Goal: Check status: Check status

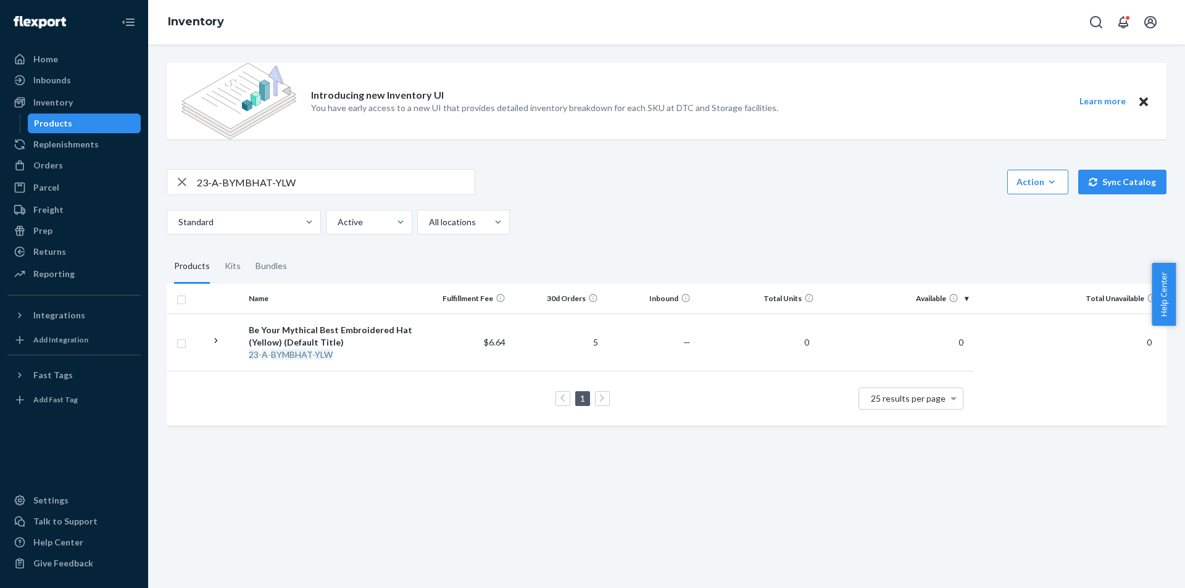
click at [262, 176] on input "23-A-BYMBHAT-YLW" at bounding box center [336, 182] width 278 height 25
paste input "B-M-SWSHRTS-BLK-2X"
click at [419, 180] on input "23-B-M-SWSHRTS-BLK-2X" at bounding box center [336, 182] width 278 height 25
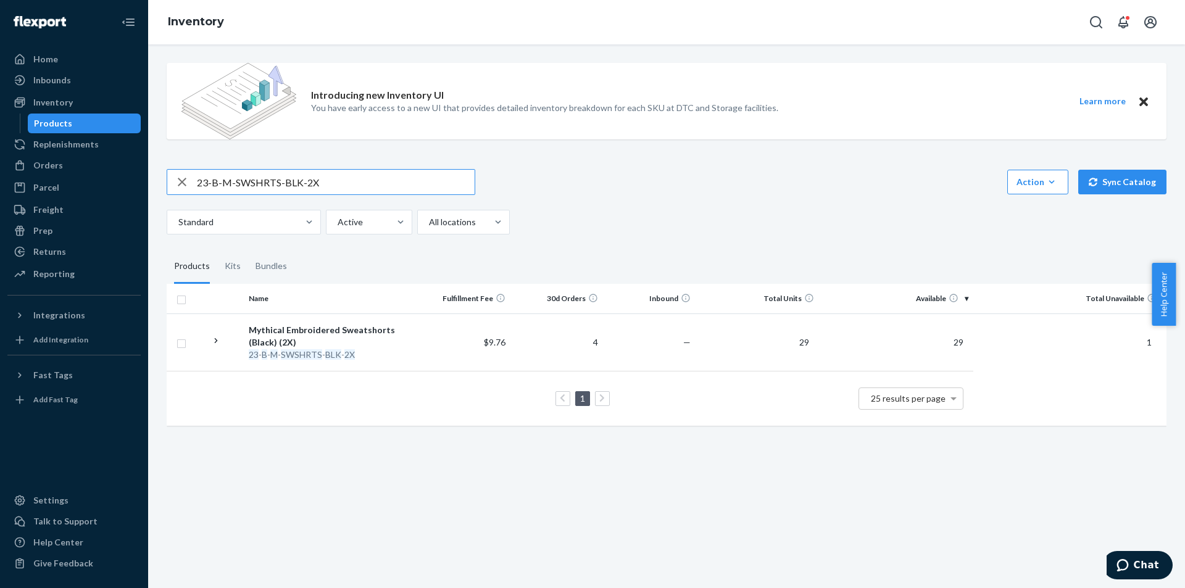
click at [419, 180] on input "23-B-M-SWSHRTS-BLK-2X" at bounding box center [336, 182] width 278 height 25
paste input "A-M-SOCKS-PINKMULTI"
click at [441, 172] on input "23-A-M-SOCKS-PINKMULTI" at bounding box center [336, 182] width 278 height 25
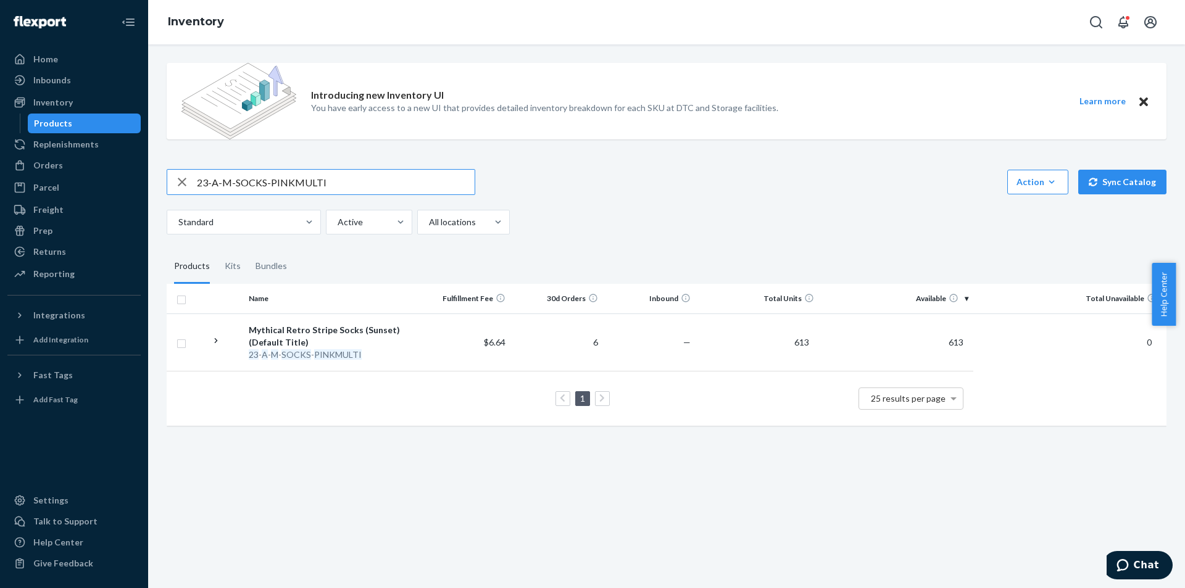
click at [441, 172] on input "23-A-M-SOCKS-PINKMULTI" at bounding box center [336, 182] width 278 height 25
paste input "B-GMS22-SHRT-36"
click at [458, 186] on input "B-GMS22-SHRT-36" at bounding box center [336, 182] width 278 height 25
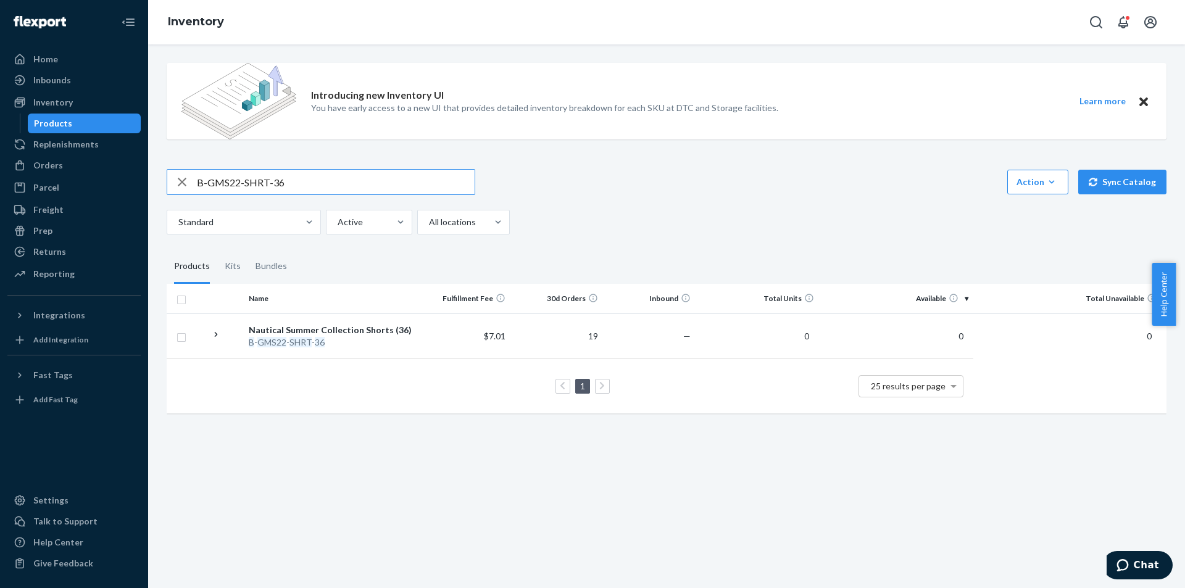
paste input "25-A-POTM-MAY"
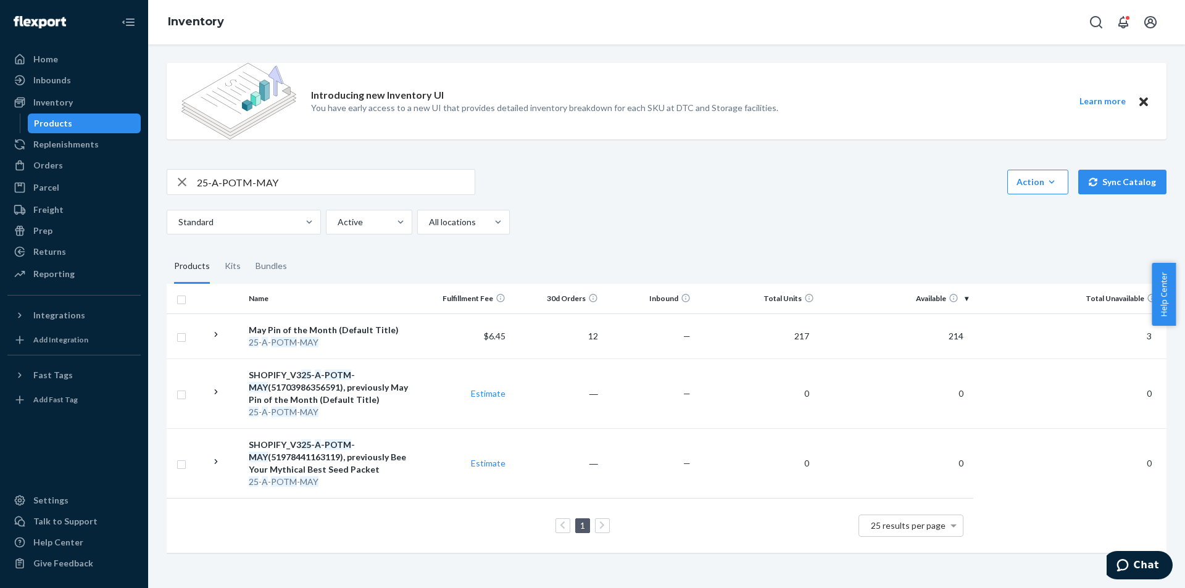
click at [357, 188] on input "25-A-POTM-MAY" at bounding box center [336, 182] width 278 height 25
paste input "SOCKS-GMM"
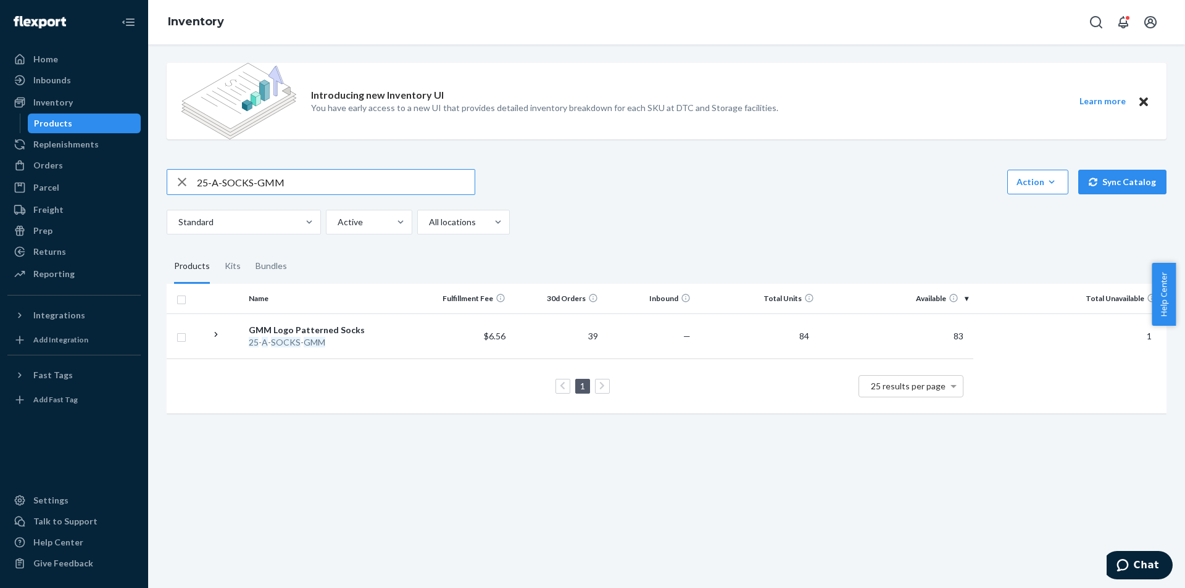
click at [360, 189] on input "25-A-SOCKS-GMM" at bounding box center [336, 182] width 278 height 25
paste input "4-T-EKILL-HOLO-5X"
click at [321, 187] on input "24-T-EKILL-HOLO-5X" at bounding box center [336, 182] width 278 height 25
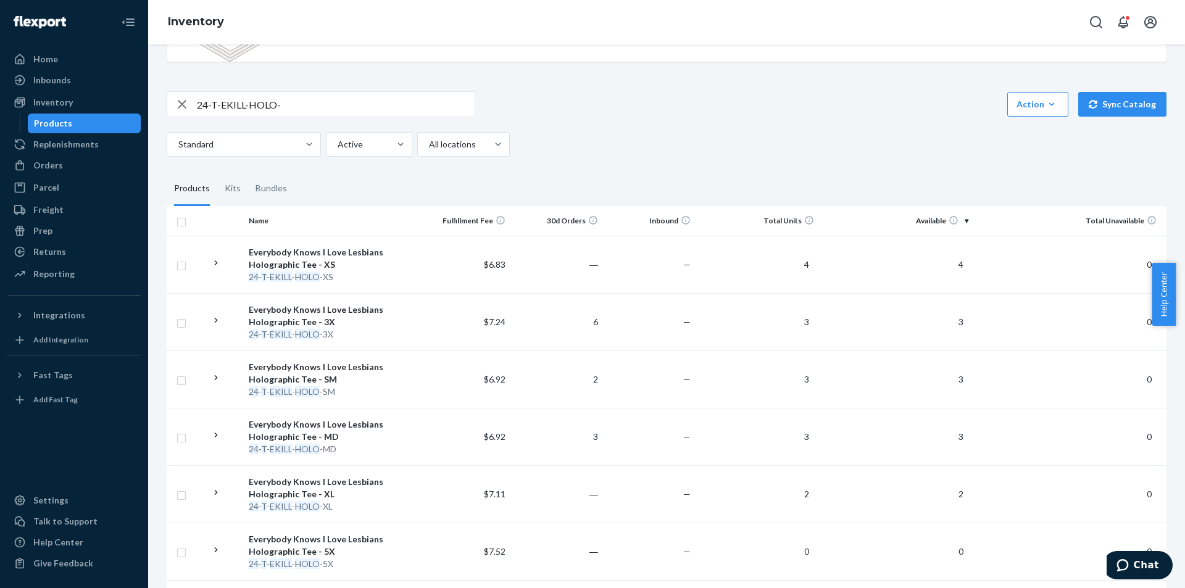
scroll to position [72, 0]
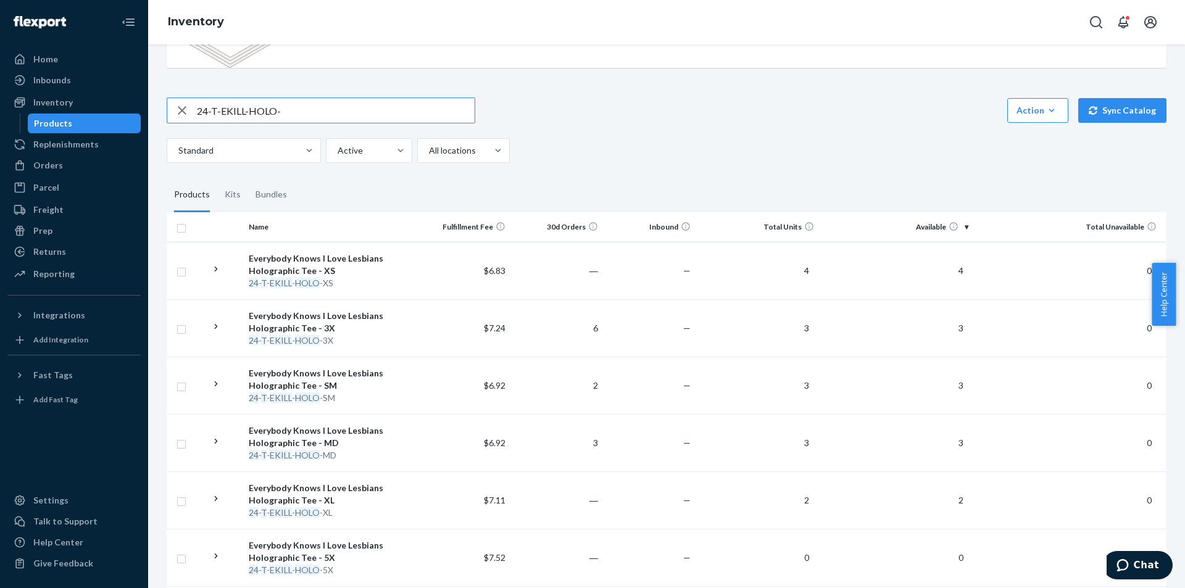
click at [261, 113] on input "24-T-EKILL-HOLO-" at bounding box center [336, 110] width 278 height 25
paste input "2-A-KEYTAG-LESBIANS"
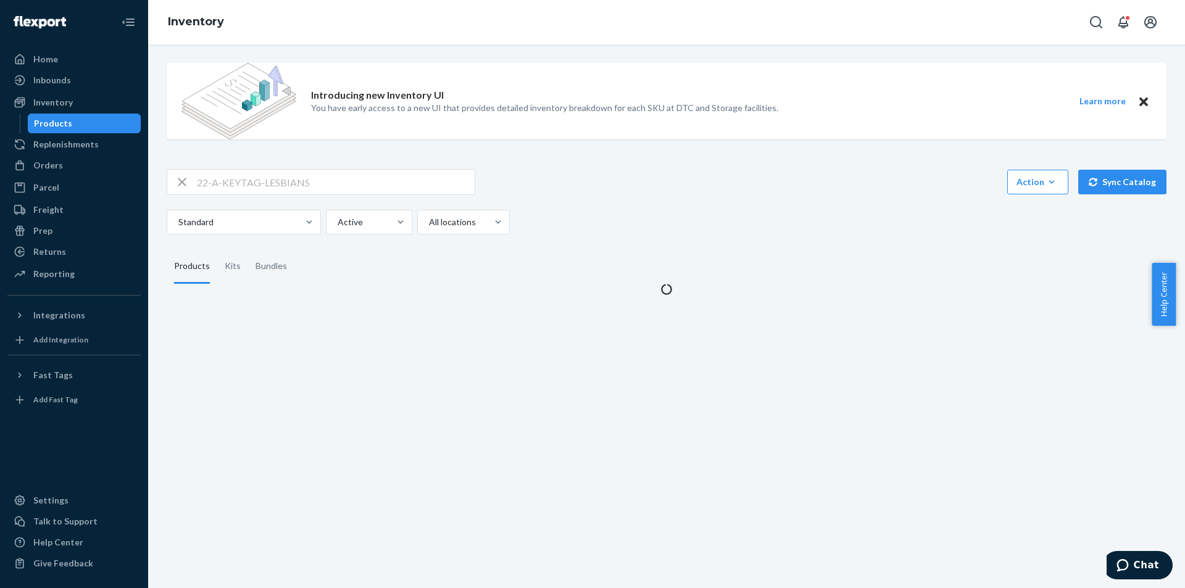
scroll to position [0, 0]
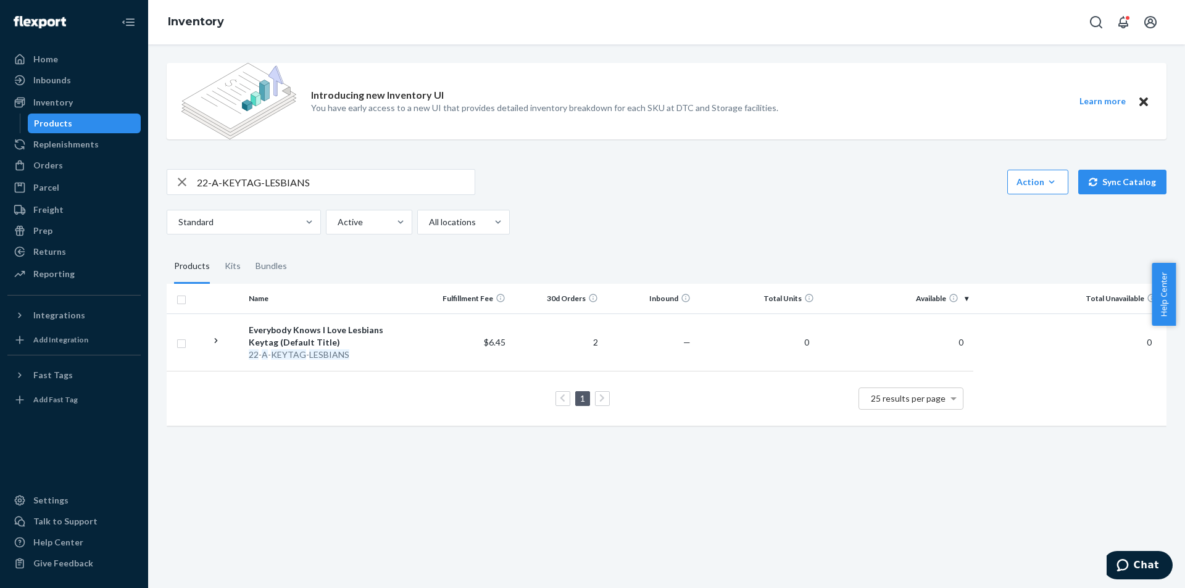
click at [296, 189] on input "22-A-KEYTAG-LESBIANS" at bounding box center [336, 182] width 278 height 25
paste input "3-A-BYMBHAT-YLW"
click at [272, 186] on input "23-A-BYMBHAT-YLW" at bounding box center [336, 182] width 278 height 25
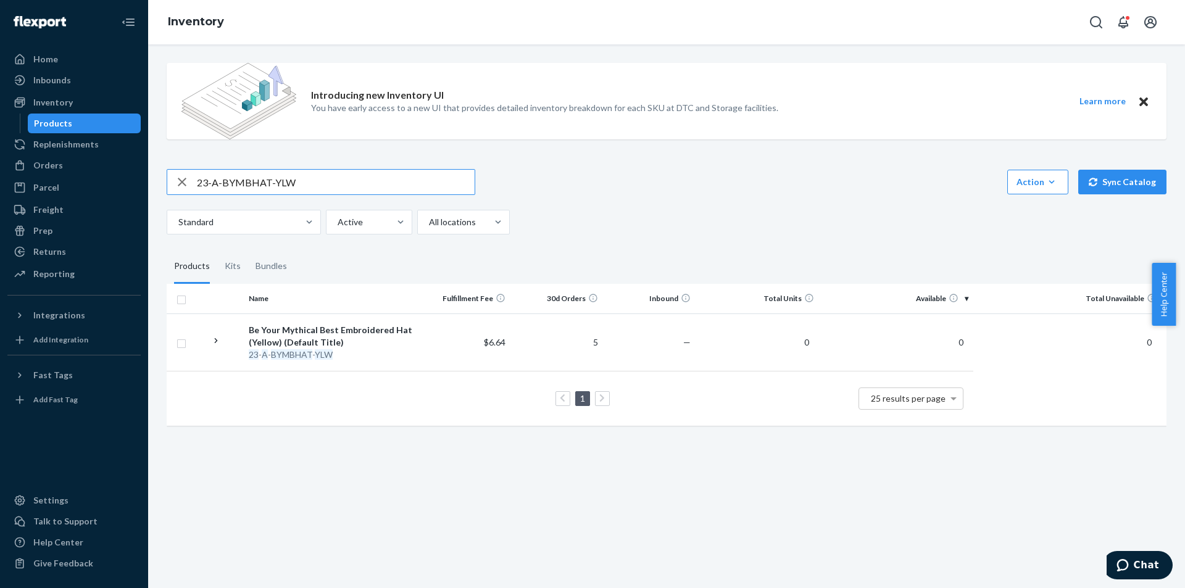
click at [272, 186] on input "23-A-BYMBHAT-YLW" at bounding box center [336, 182] width 278 height 25
paste input "2-A-MKYN-BND"
click at [242, 176] on input "22-A-MKYN-BND" at bounding box center [336, 182] width 278 height 25
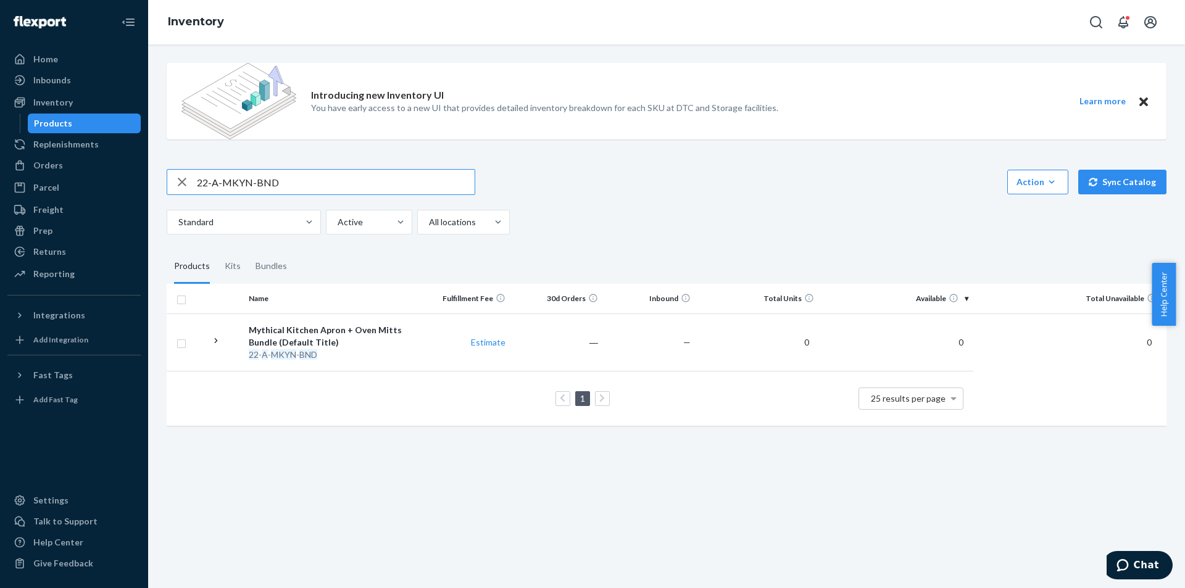
click at [242, 176] on input "22-A-MKYN-BND" at bounding box center [336, 182] width 278 height 25
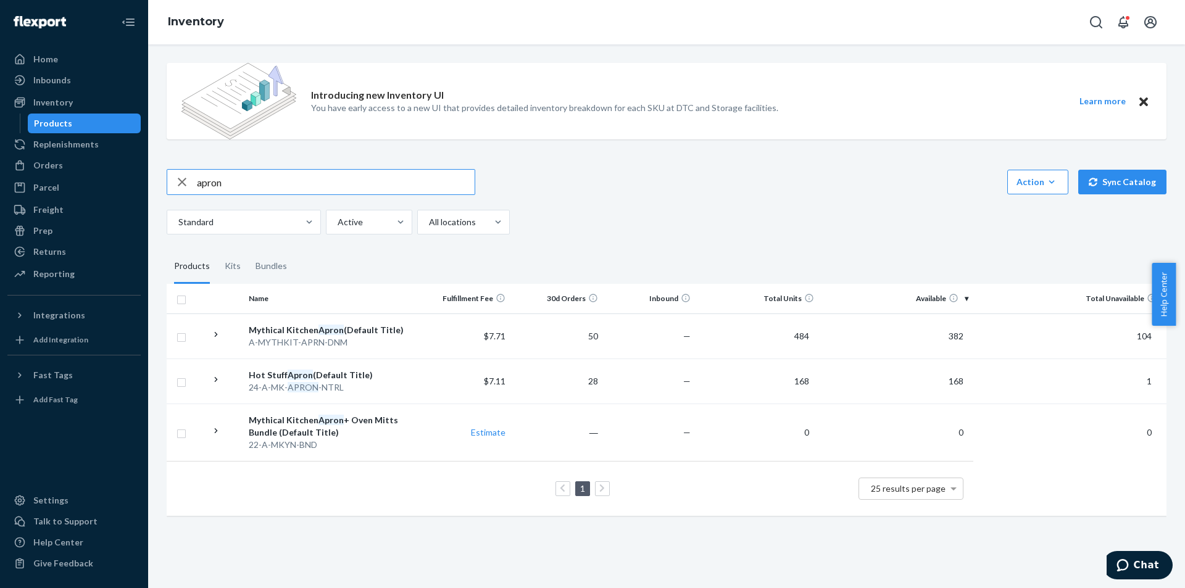
click at [242, 176] on input "apron" at bounding box center [336, 182] width 278 height 25
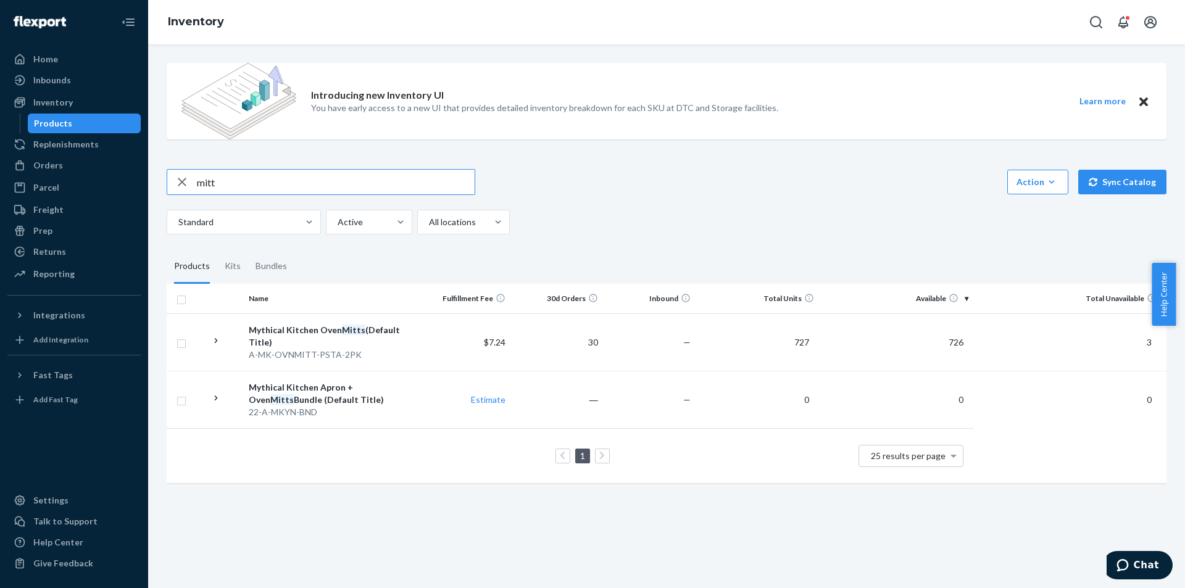
click at [271, 183] on input "mitt" at bounding box center [336, 182] width 278 height 25
paste input "23-T-EMBMYTH-BLK-2X"
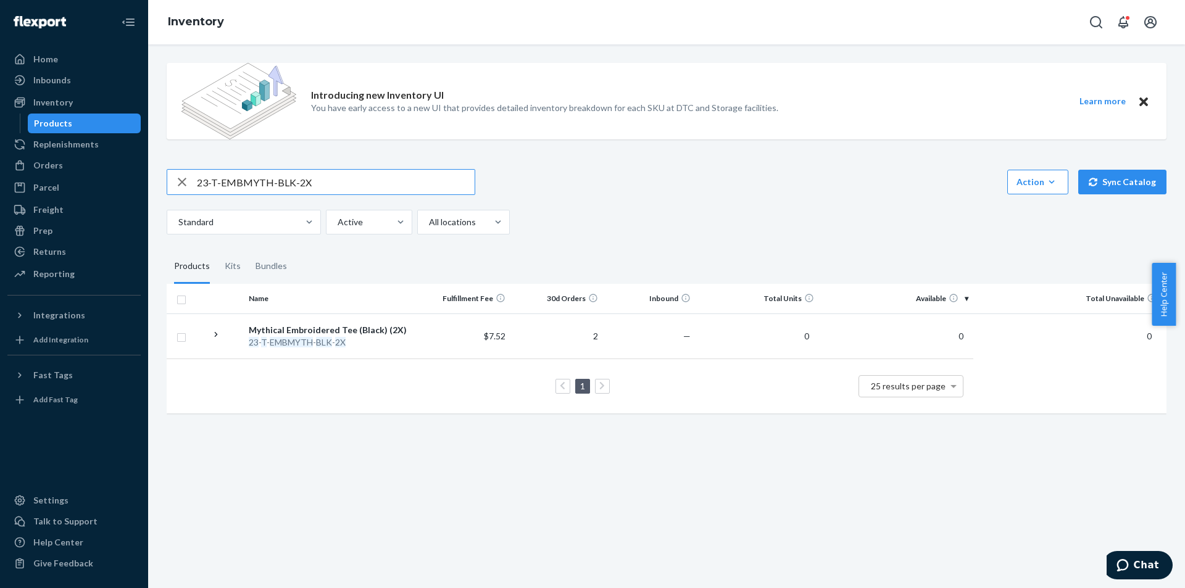
click at [350, 178] on input "23-T-EMBMYTH-BLK-2X" at bounding box center [336, 182] width 278 height 25
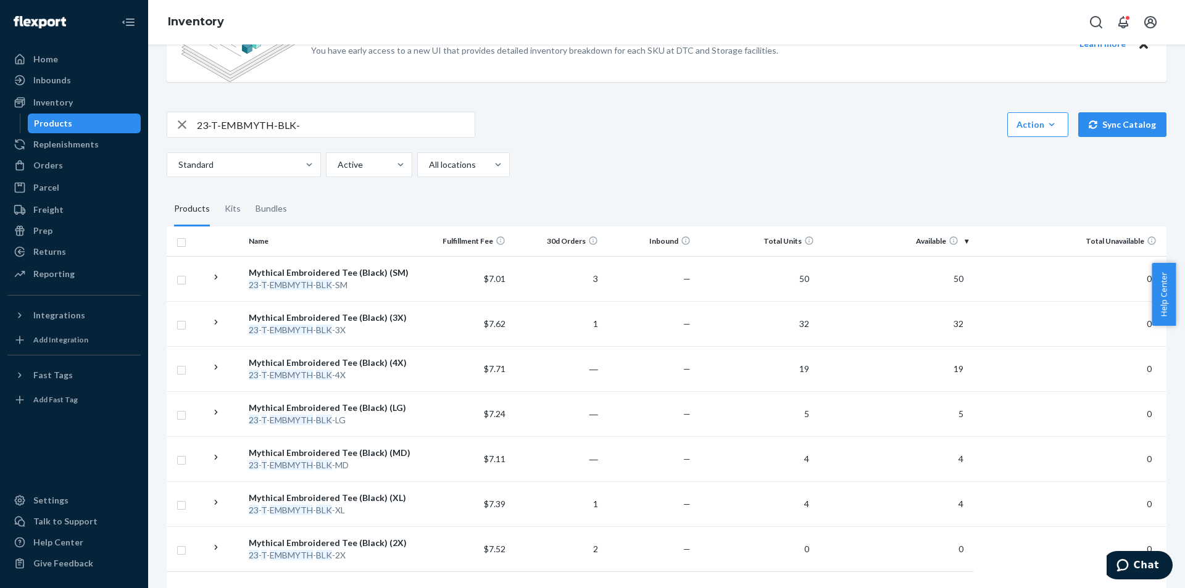
scroll to position [117, 0]
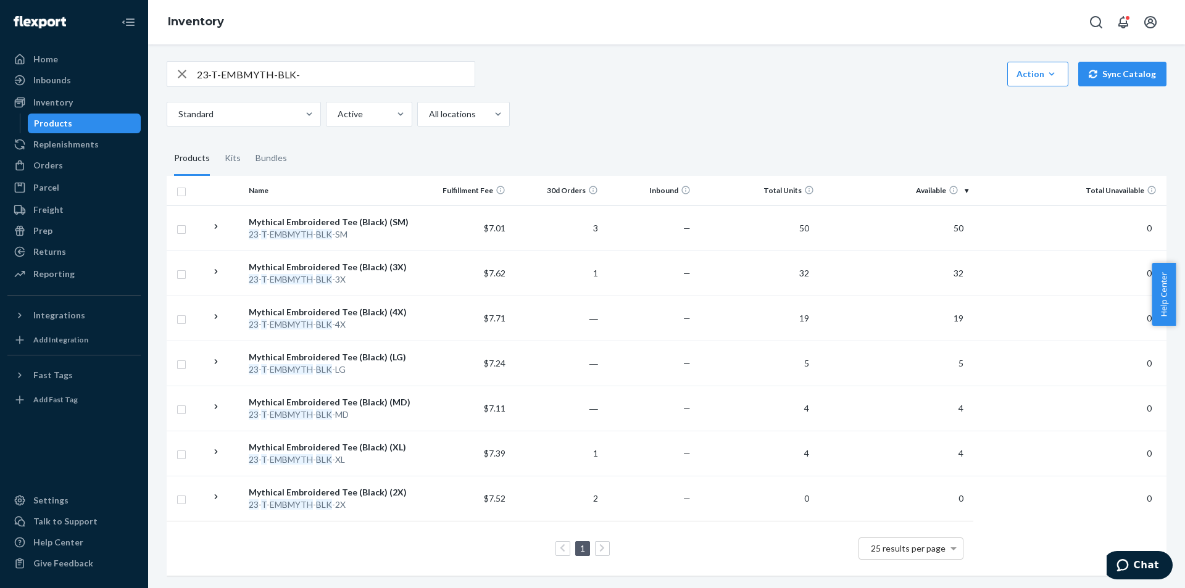
click at [350, 68] on input "23-T-EMBMYTH-BLK-" at bounding box center [336, 74] width 278 height 25
paste input "A-MK-SALTWELL"
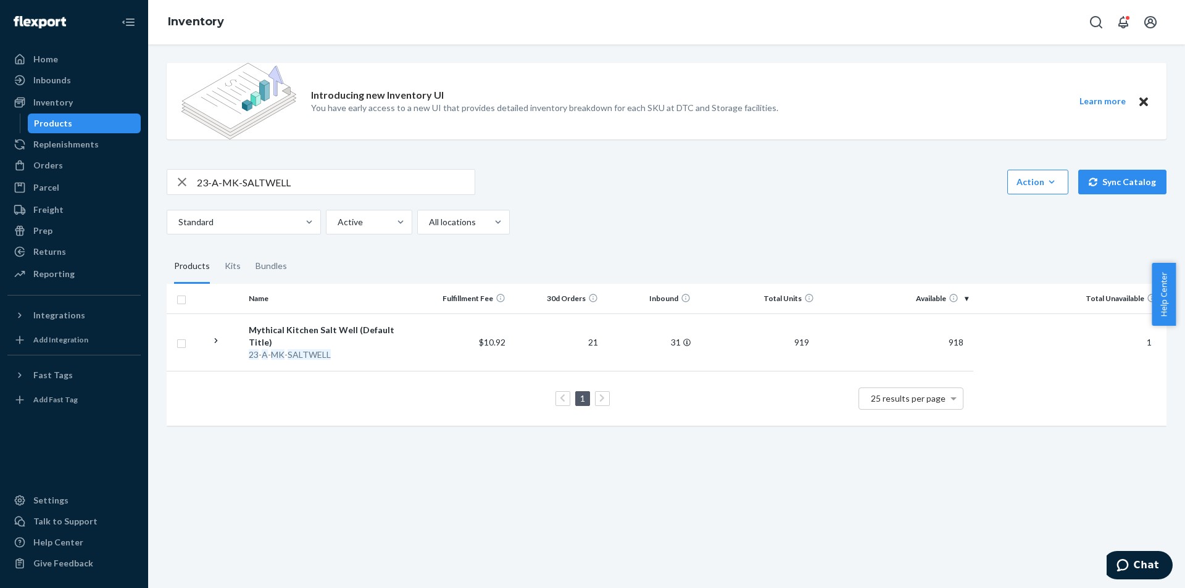
click at [344, 194] on div "23-A-MK-SALTWELL" at bounding box center [321, 182] width 308 height 26
click at [344, 186] on input "23-A-MK-SALTWELL" at bounding box center [336, 182] width 278 height 25
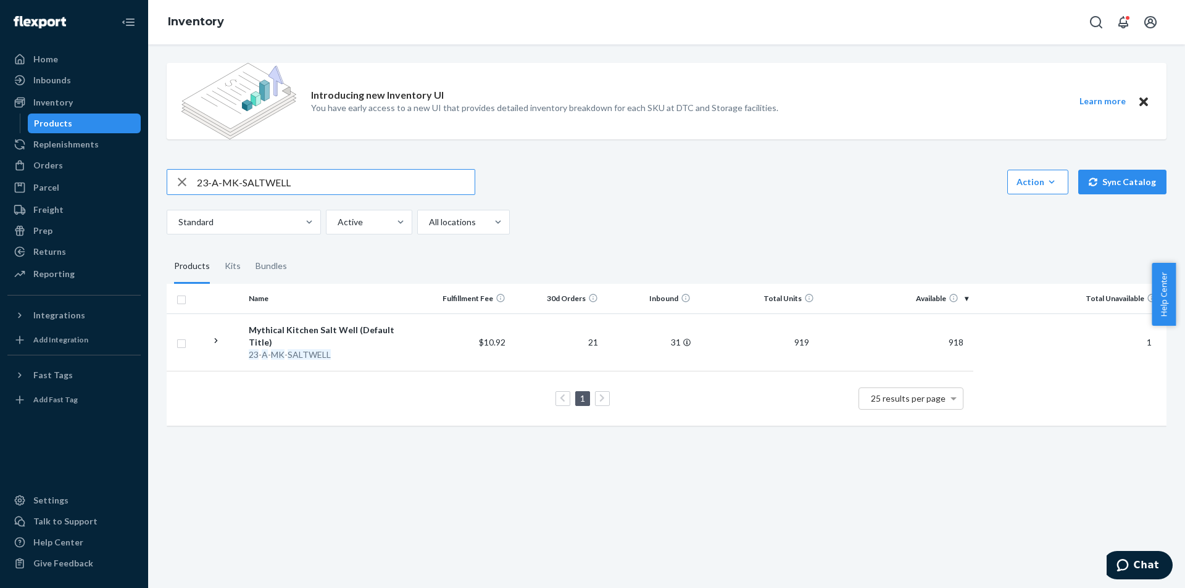
paste input "2-A-MKYN-BND"
click at [318, 180] on input "22-A-MKYN-BND" at bounding box center [336, 182] width 278 height 25
paste input "3-B-MYTHLGO-WASH-M"
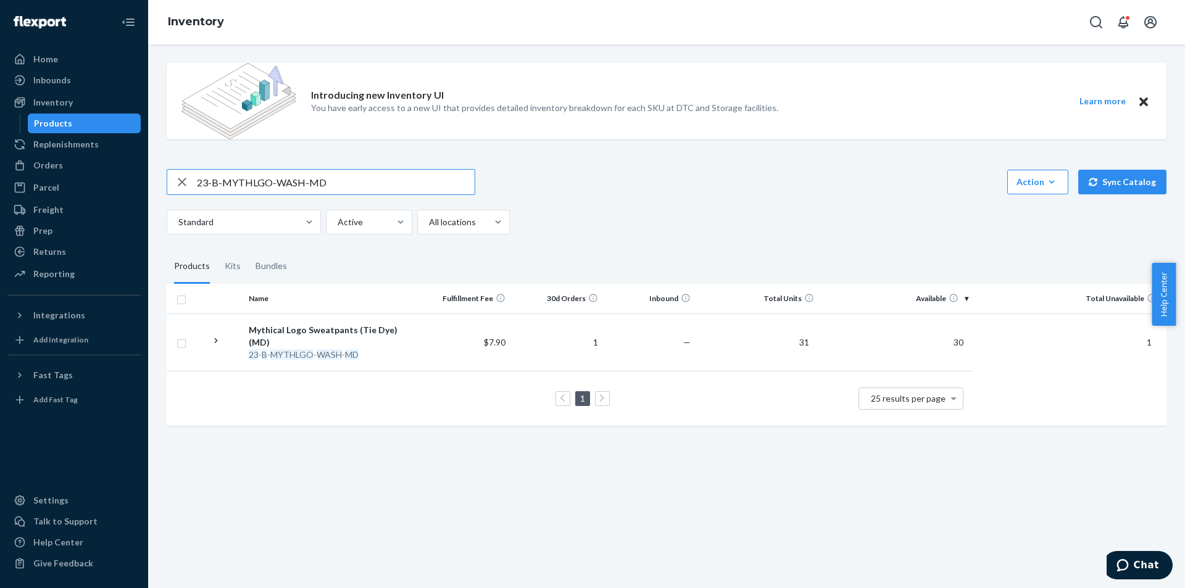
click at [403, 180] on input "23-B-MYTHLGO-WASH-MD" at bounding box center [336, 182] width 278 height 25
paste input "LS-RIBIT-XL"
click at [340, 184] on input "23-LS-RIBIT-XL" at bounding box center [336, 182] width 278 height 25
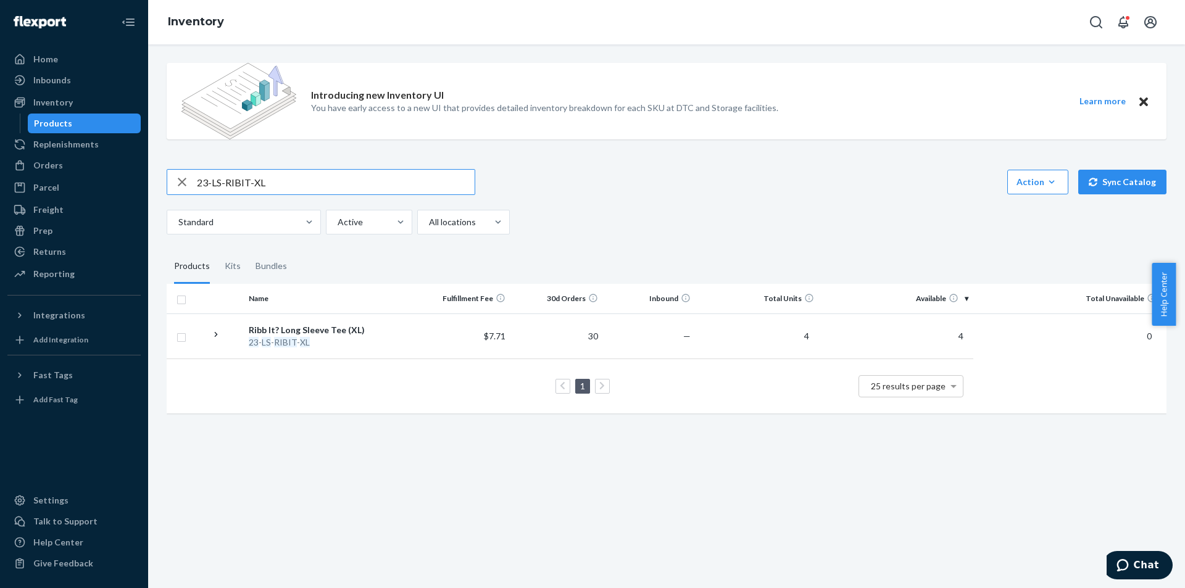
click at [340, 184] on input "23-LS-RIBIT-XL" at bounding box center [336, 182] width 278 height 25
paste input "T-CCR-SANTA-[GEOGRAPHIC_DATA]"
click at [381, 191] on input "23-T-CCR-SANTA-[GEOGRAPHIC_DATA]" at bounding box center [336, 182] width 278 height 25
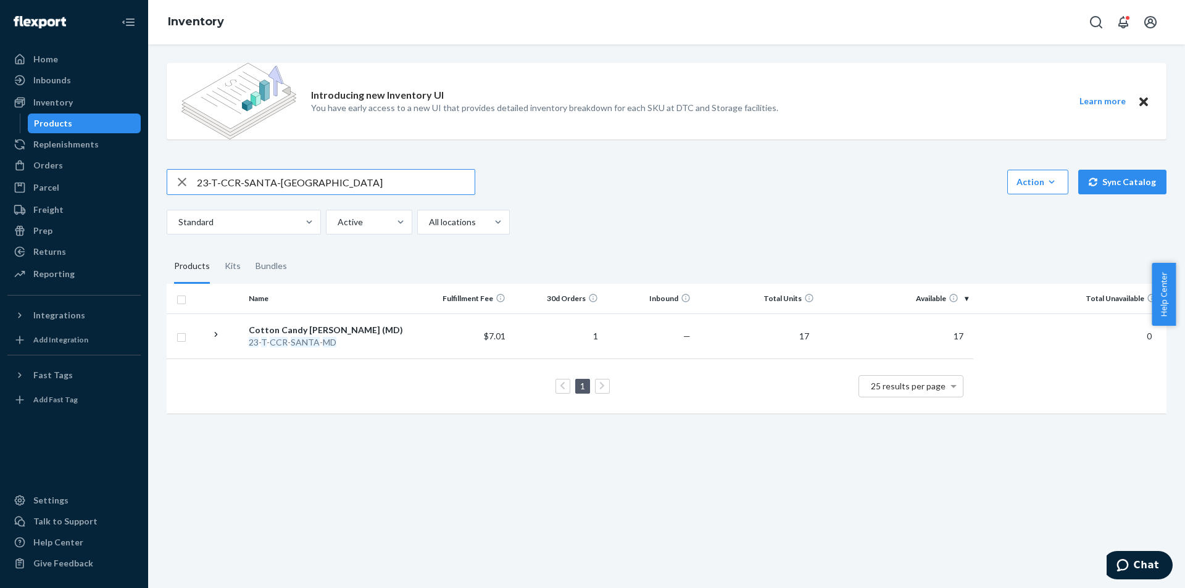
click at [381, 191] on input "23-T-CCR-SANTA-[GEOGRAPHIC_DATA]" at bounding box center [336, 182] width 278 height 25
paste input "Myth-LB-PP-Single"
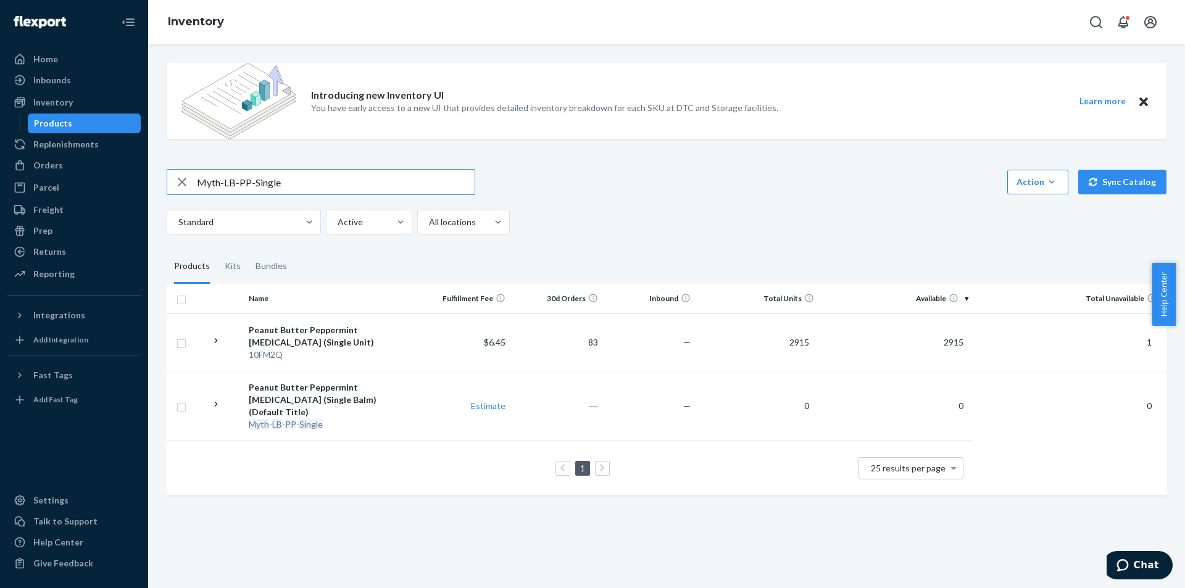
click at [368, 181] on input "Myth-LB-PP-Single" at bounding box center [336, 182] width 278 height 25
paste input "SKU 24-T-ICECRM-PINK-LG"
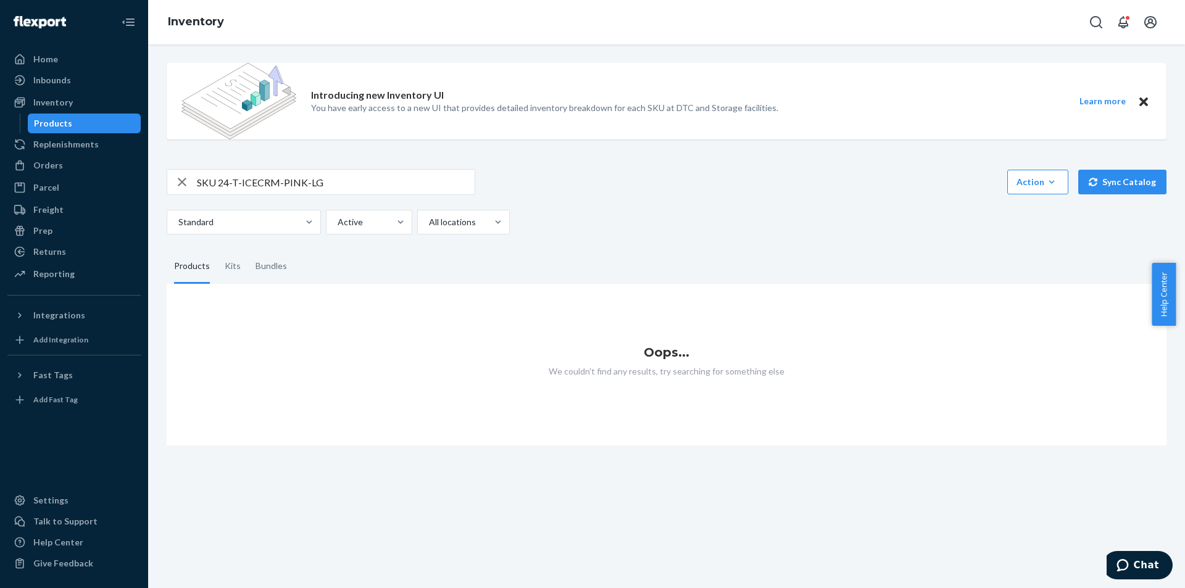
click at [365, 181] on input "SKU 24-T-ICECRM-PINK-LG" at bounding box center [336, 182] width 278 height 25
click at [219, 186] on input "SKU 24-T-ICECRM-PINK-LG" at bounding box center [336, 182] width 278 height 25
drag, startPoint x: 219, startPoint y: 186, endPoint x: 177, endPoint y: 186, distance: 42.0
click at [177, 186] on div "SKU 24-T-ICECRM-PINK-LG" at bounding box center [320, 182] width 307 height 25
click at [214, 183] on input "SKU 24-T-ICECRM-PINK-LG" at bounding box center [336, 182] width 278 height 25
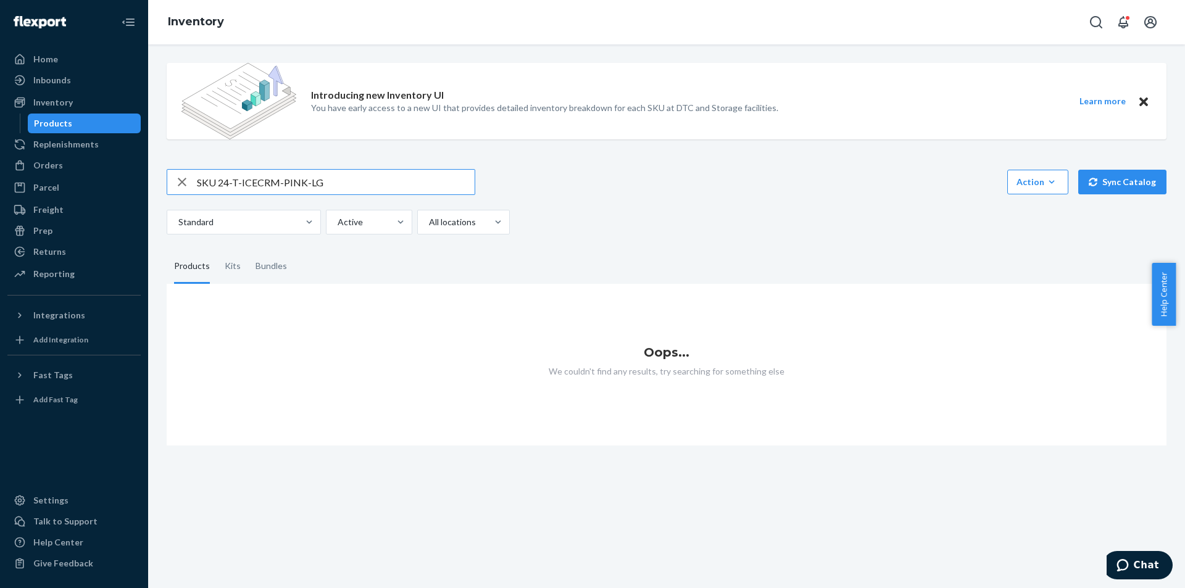
click at [217, 183] on input "SKU 24-T-ICECRM-PINK-LG" at bounding box center [336, 182] width 278 height 25
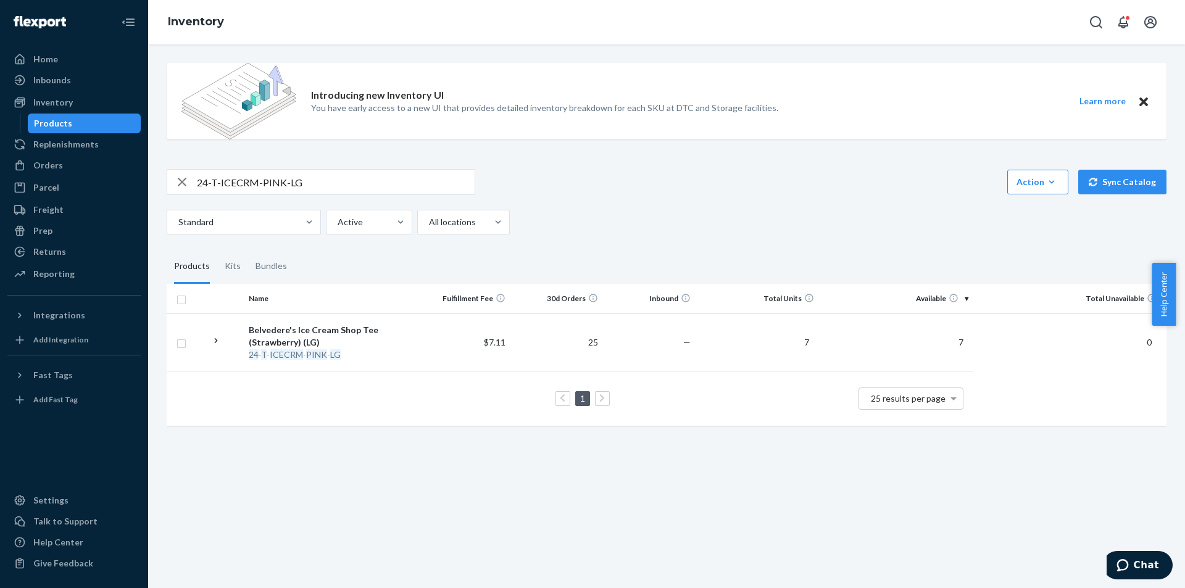
click at [329, 184] on input "24-T-ICECRM-PINK-LG" at bounding box center [336, 182] width 278 height 25
paste input "5-A-STNKHRNY-AIRFRESH"
click at [416, 186] on input "25-A-STNKHRNY-AIRFRESH" at bounding box center [336, 182] width 278 height 25
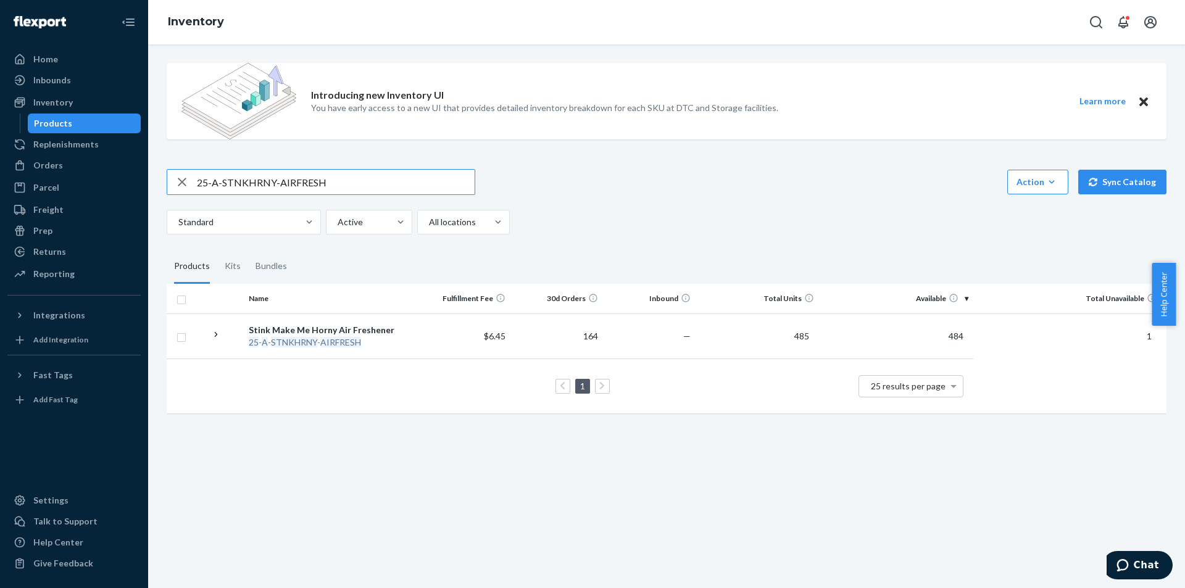
click at [416, 186] on input "25-A-STNKHRNY-AIRFRESH" at bounding box center [336, 182] width 278 height 25
paste input "Myth-LB-PP-Single"
type input "Myth-LB-PP-Single"
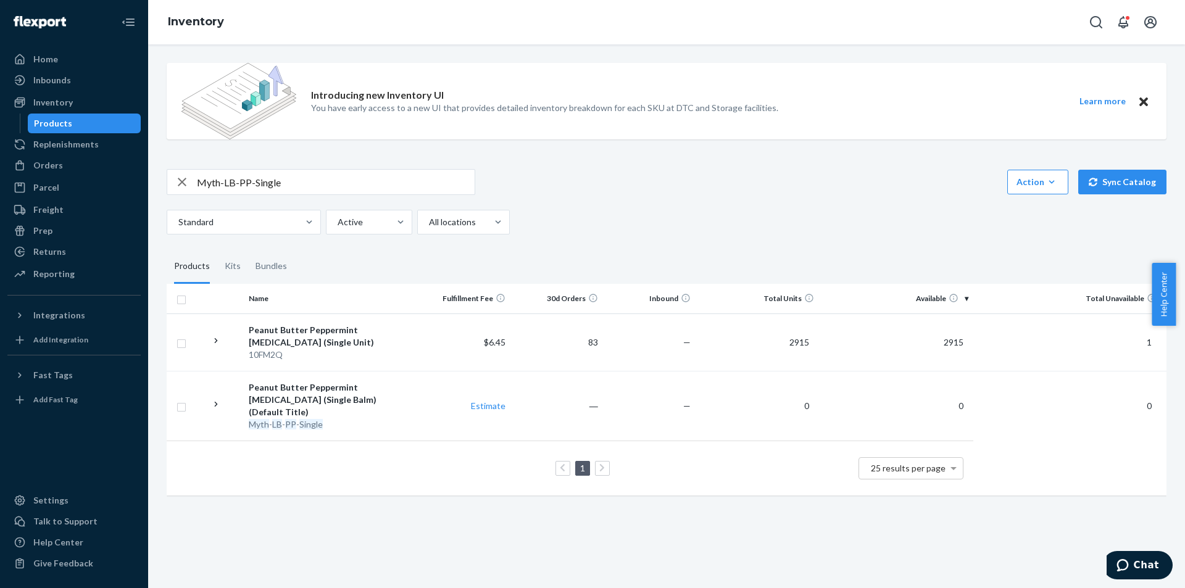
click at [422, 460] on div "1 25 results per page" at bounding box center [569, 468] width 787 height 39
copy div "Myth - LB - PP - Single"
drag, startPoint x: 329, startPoint y: 414, endPoint x: 249, endPoint y: 415, distance: 80.2
click at [249, 418] on div "Myth - LB - PP - Single" at bounding box center [331, 424] width 164 height 12
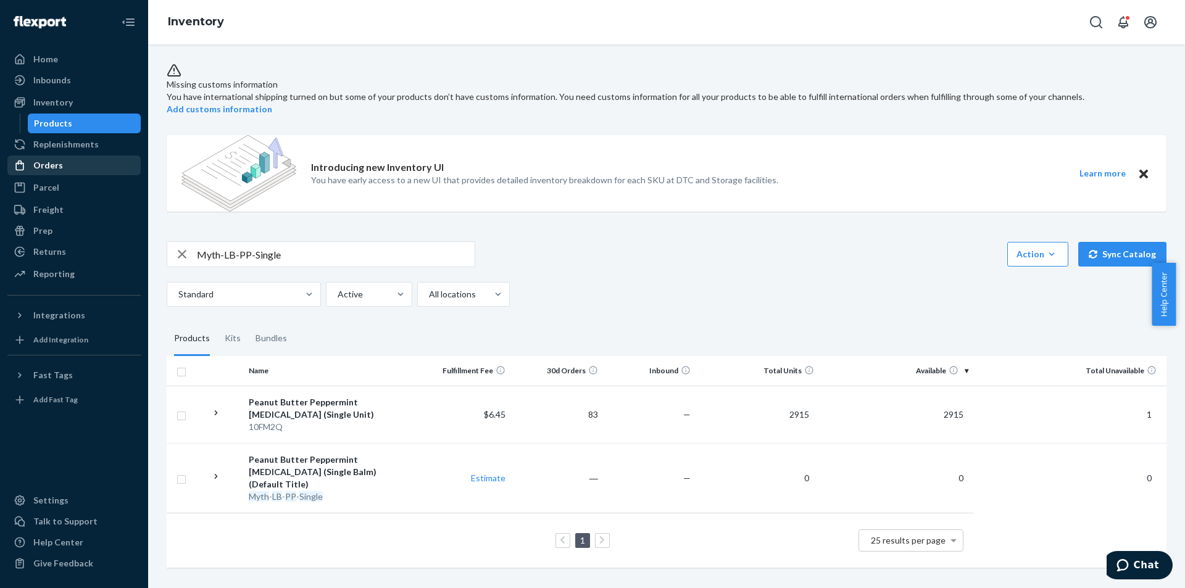
click at [97, 155] on link "Orders" at bounding box center [73, 165] width 133 height 20
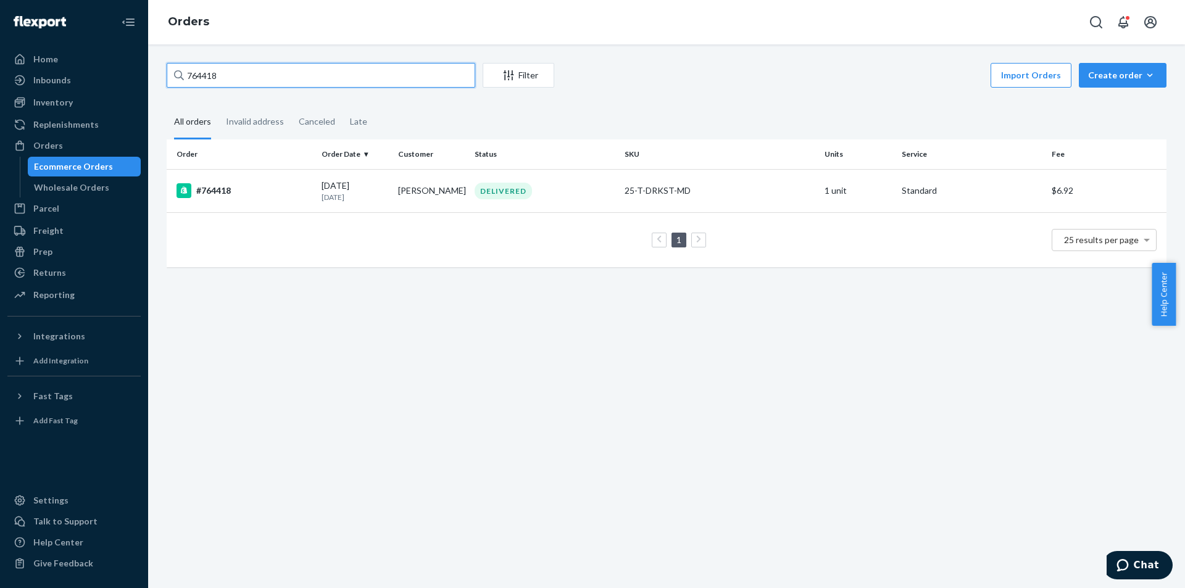
click at [250, 68] on input "764418" at bounding box center [321, 75] width 308 height 25
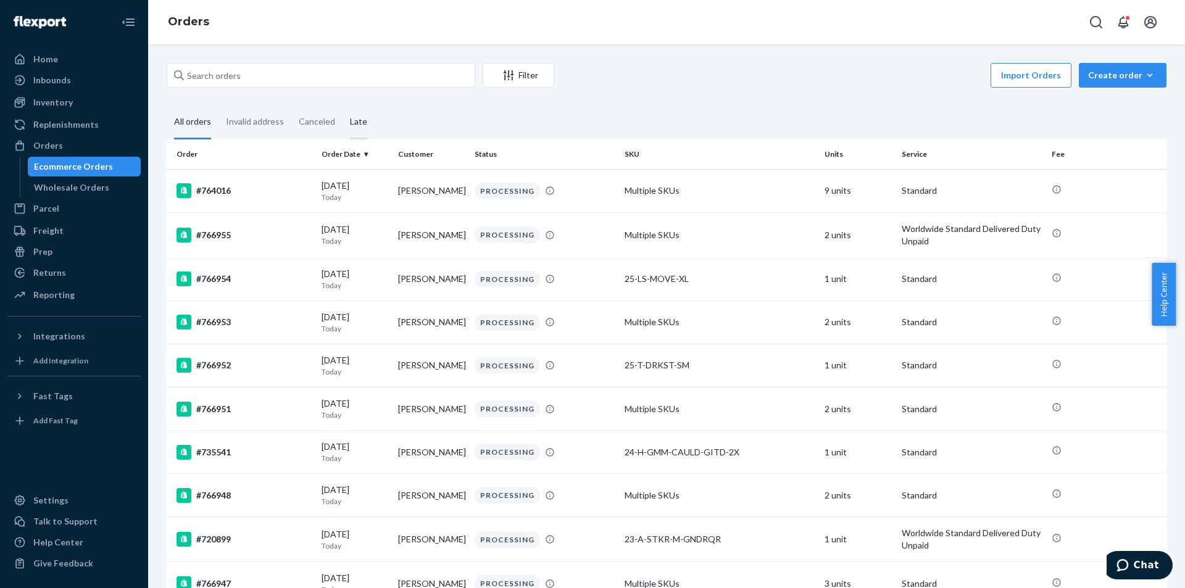
click at [354, 120] on div "Late" at bounding box center [358, 123] width 17 height 34
click at [342, 106] on input "Late" at bounding box center [342, 106] width 0 height 0
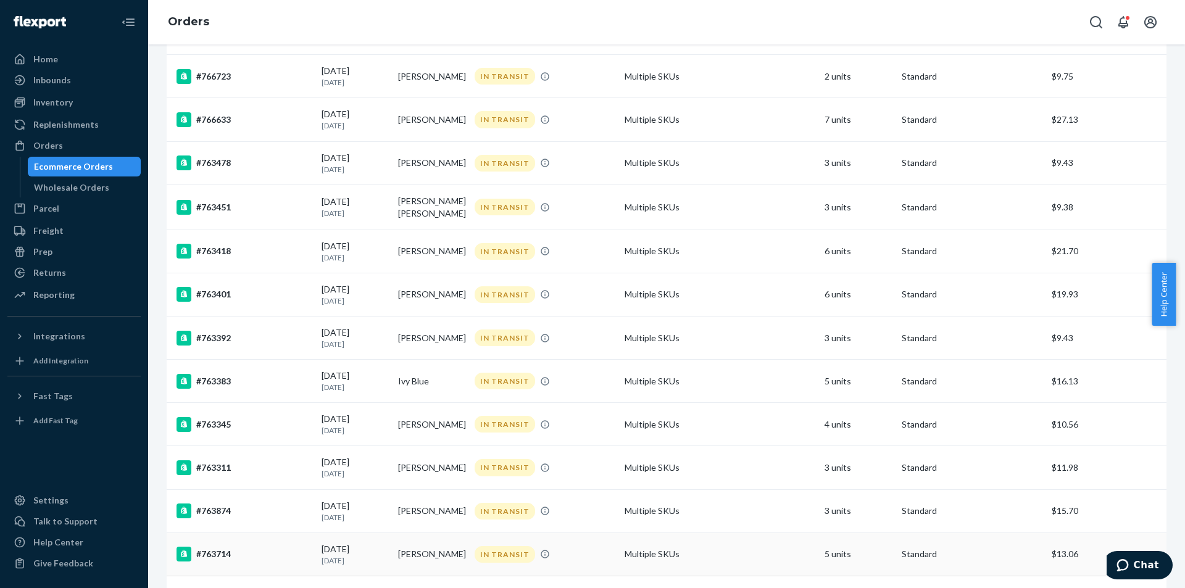
scroll to position [743, 0]
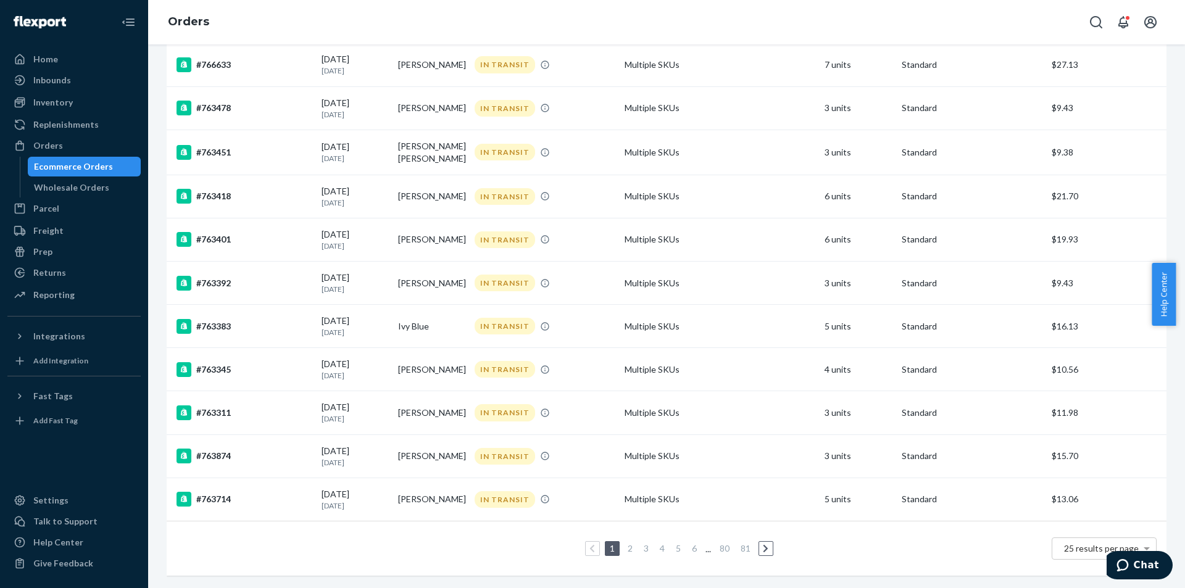
click at [690, 543] on link "6" at bounding box center [694, 548] width 10 height 10
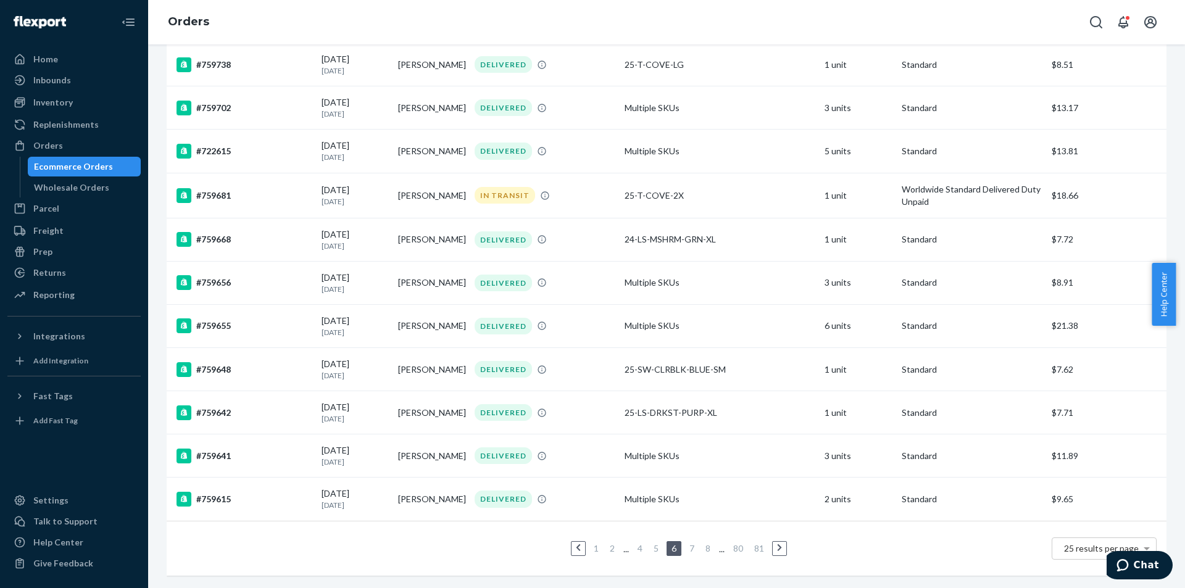
scroll to position [746, 0]
click at [651, 543] on link "5" at bounding box center [656, 548] width 10 height 10
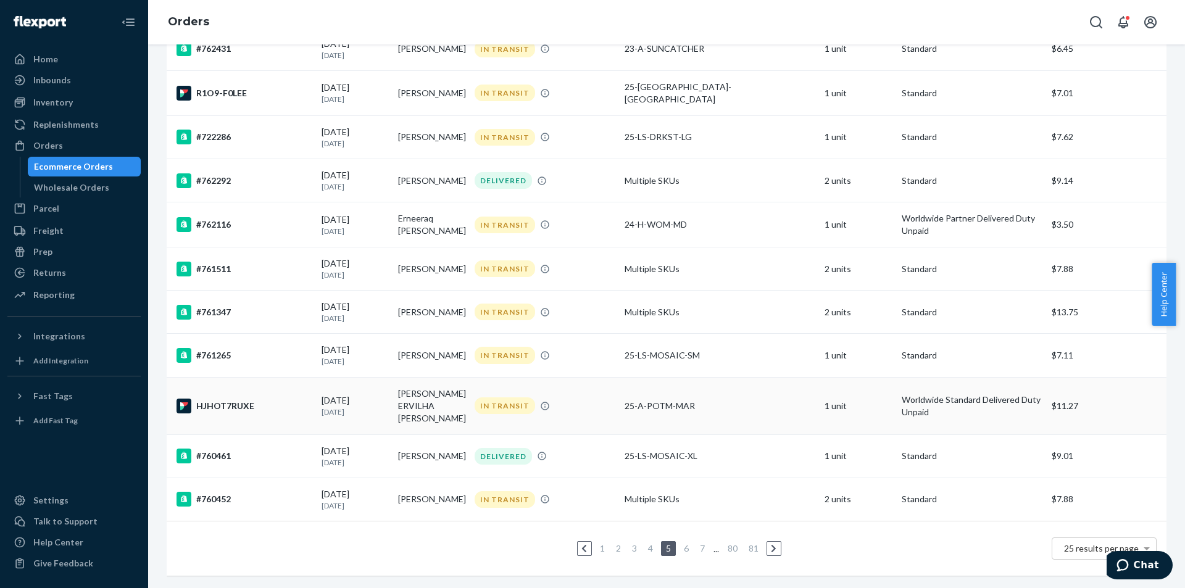
scroll to position [768, 0]
click at [542, 494] on icon at bounding box center [545, 499] width 10 height 10
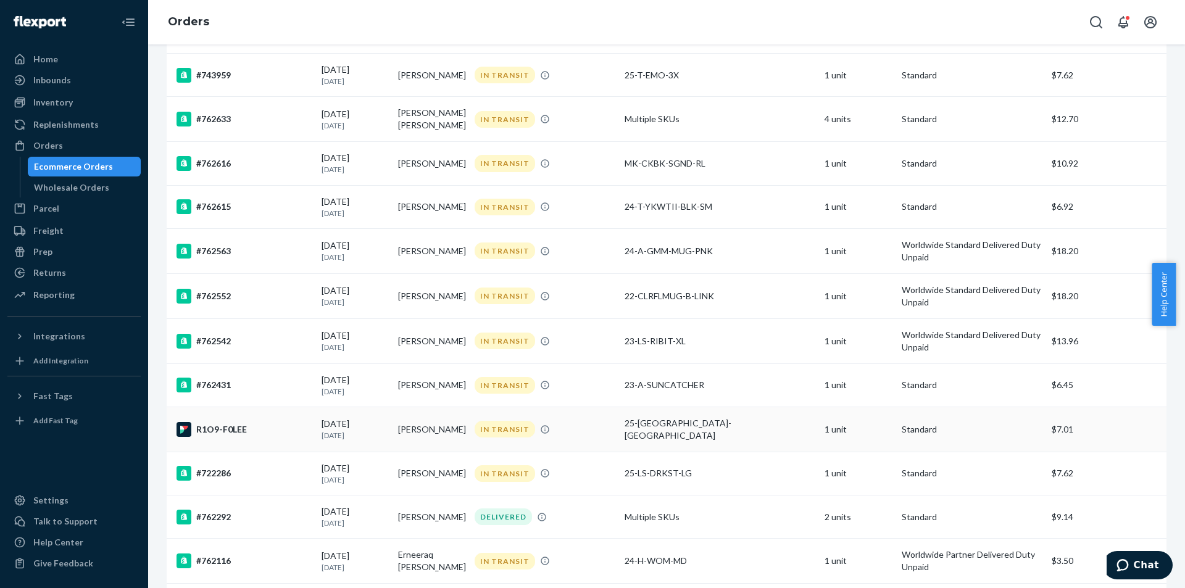
scroll to position [432, 0]
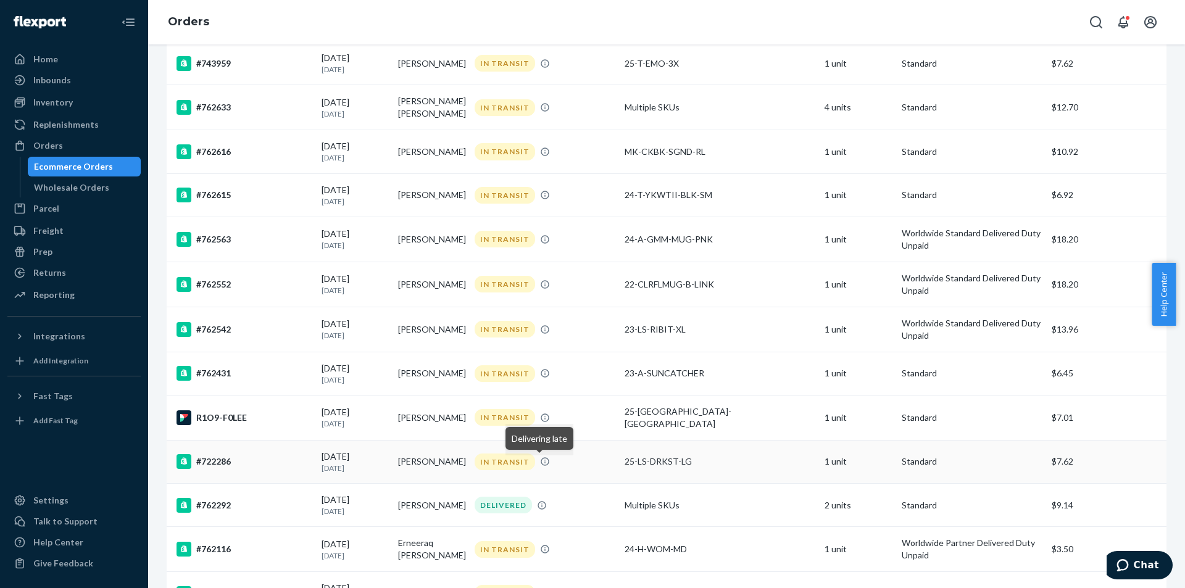
click at [541, 460] on icon at bounding box center [545, 462] width 8 height 8
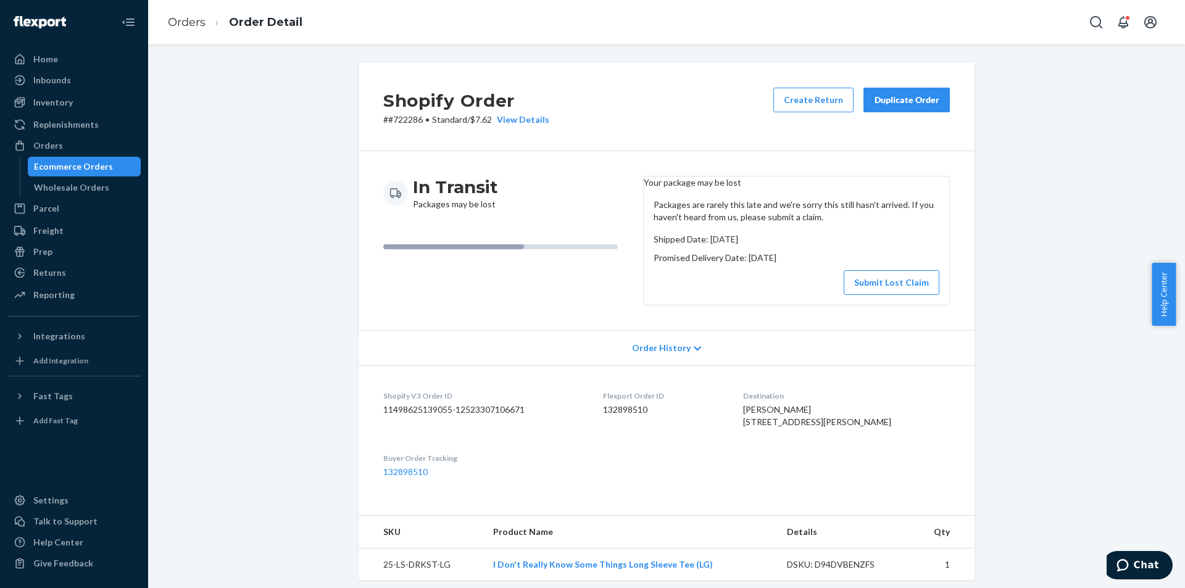
click at [404, 118] on p "# #722286 • Standard / $7.62 View Details" at bounding box center [466, 120] width 166 height 12
copy p "722286"
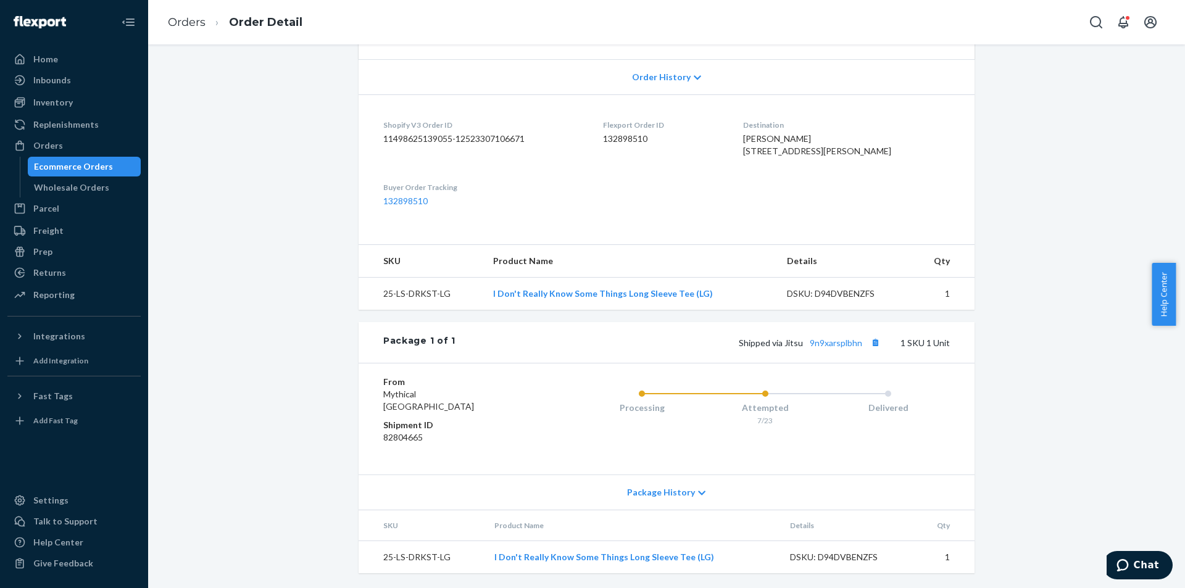
scroll to position [305, 0]
click at [809, 340] on link "9n9xarsplbhn" at bounding box center [835, 342] width 52 height 10
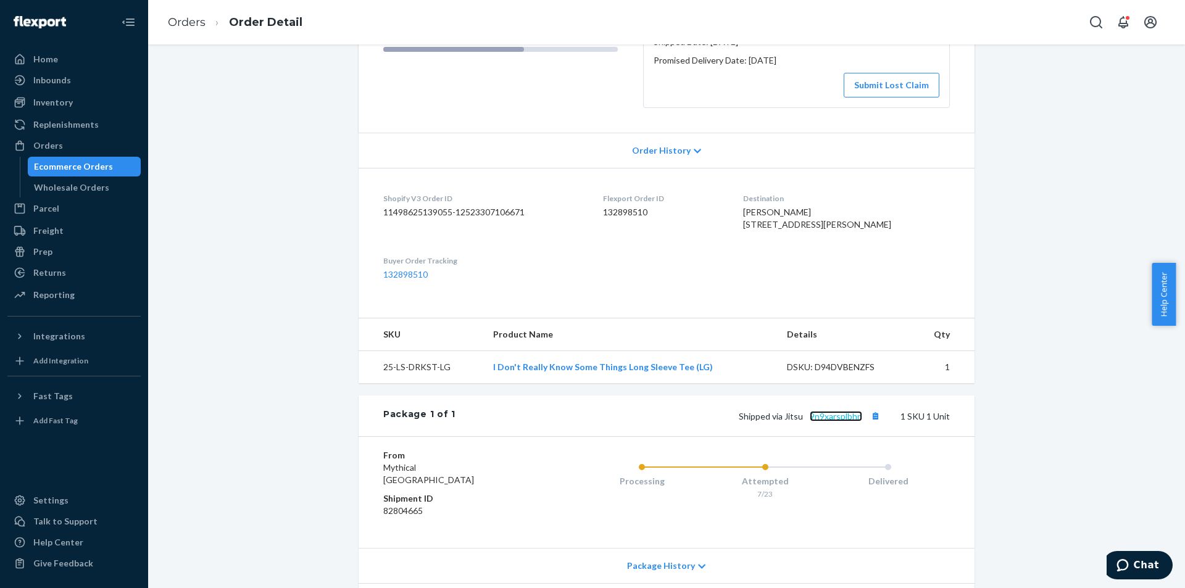
scroll to position [0, 0]
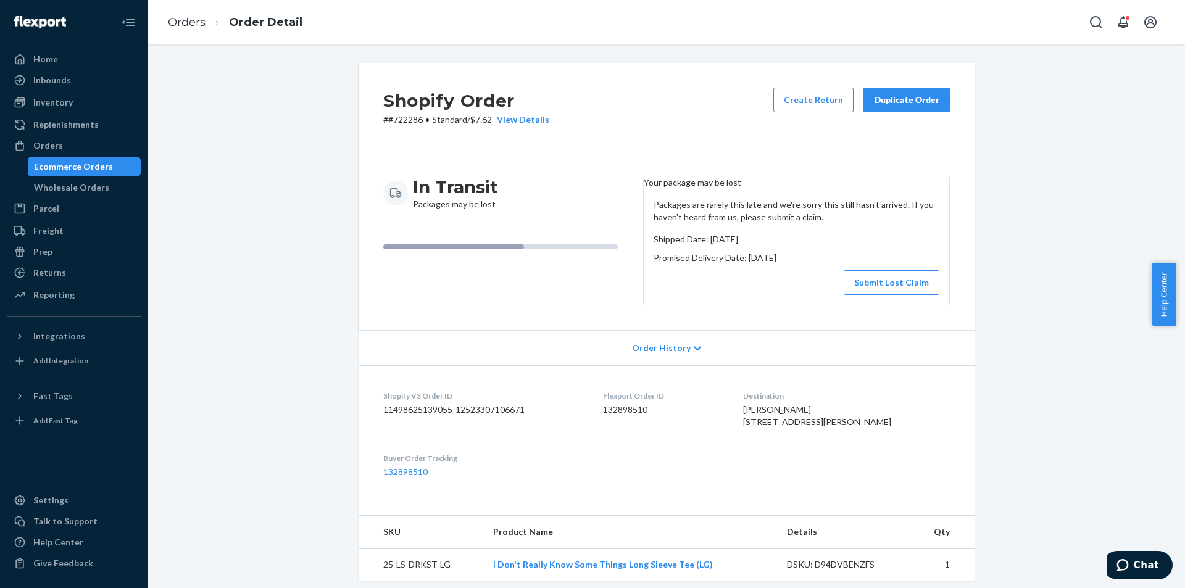
click at [526, 330] on div "In Transit Packages may be lost Your package may be lost Packages are rarely th…" at bounding box center [666, 240] width 616 height 179
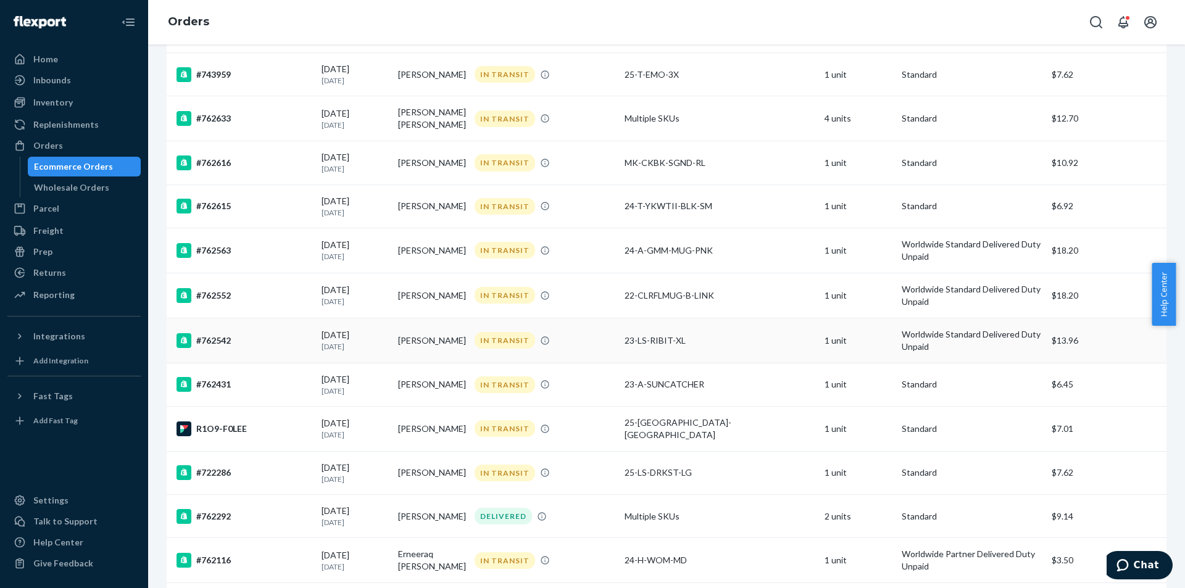
scroll to position [432, 0]
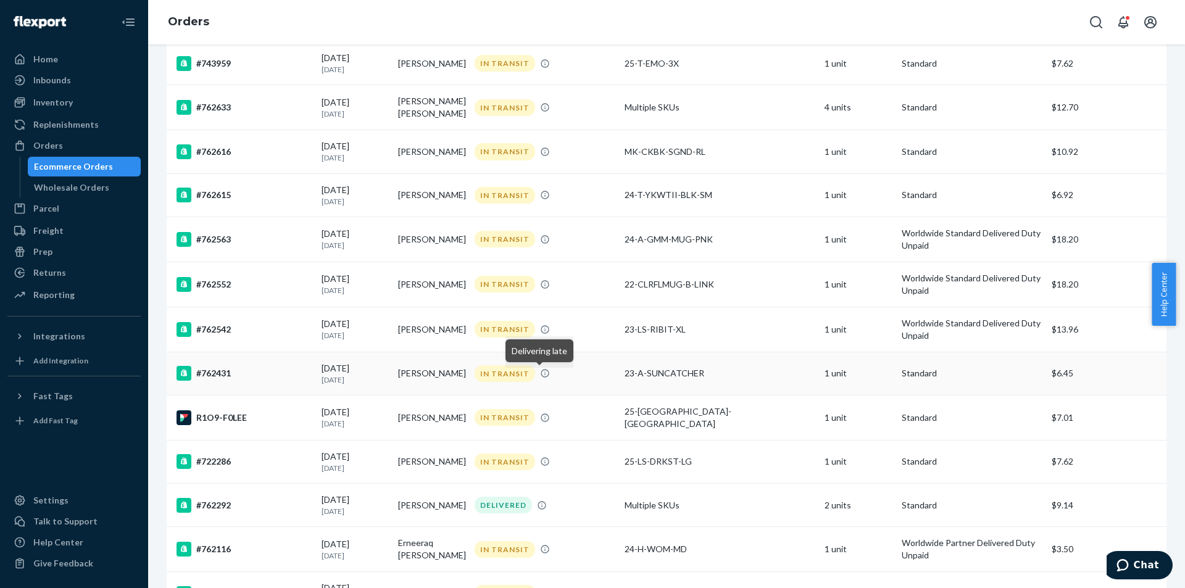
click at [540, 376] on icon at bounding box center [545, 373] width 10 height 10
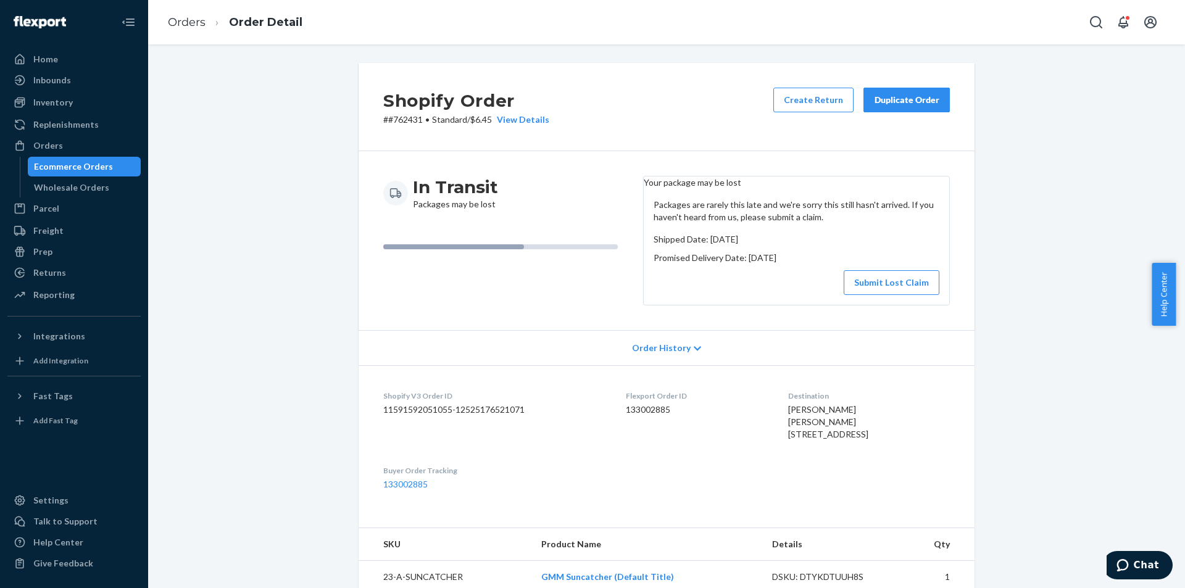
click at [394, 122] on p "# #762431 • Standard / $6.45 View Details" at bounding box center [466, 120] width 166 height 12
copy p "762431"
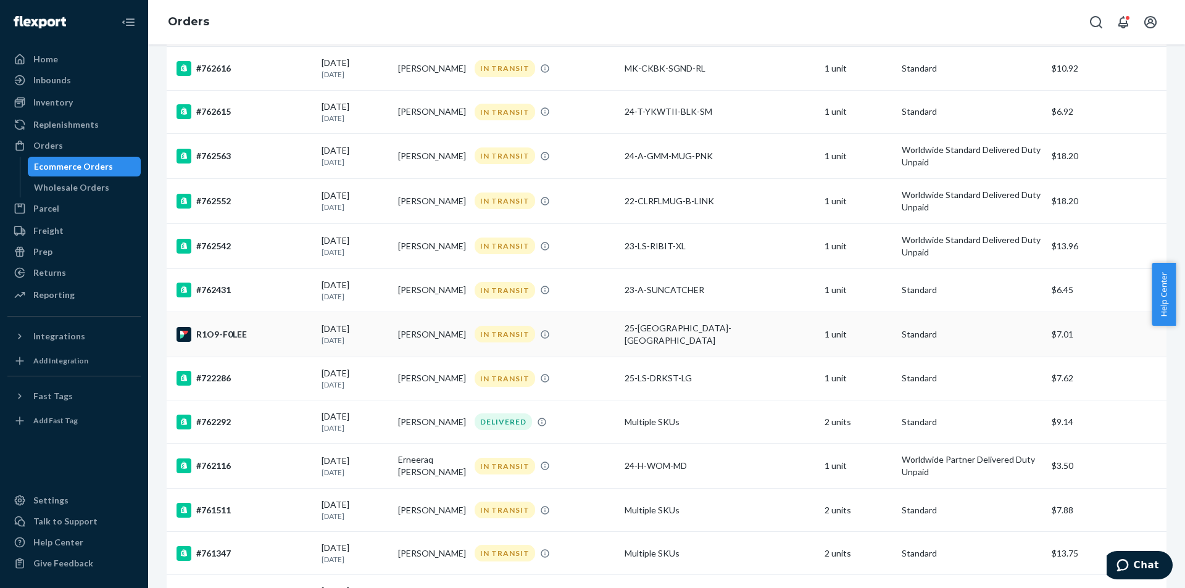
scroll to position [494, 0]
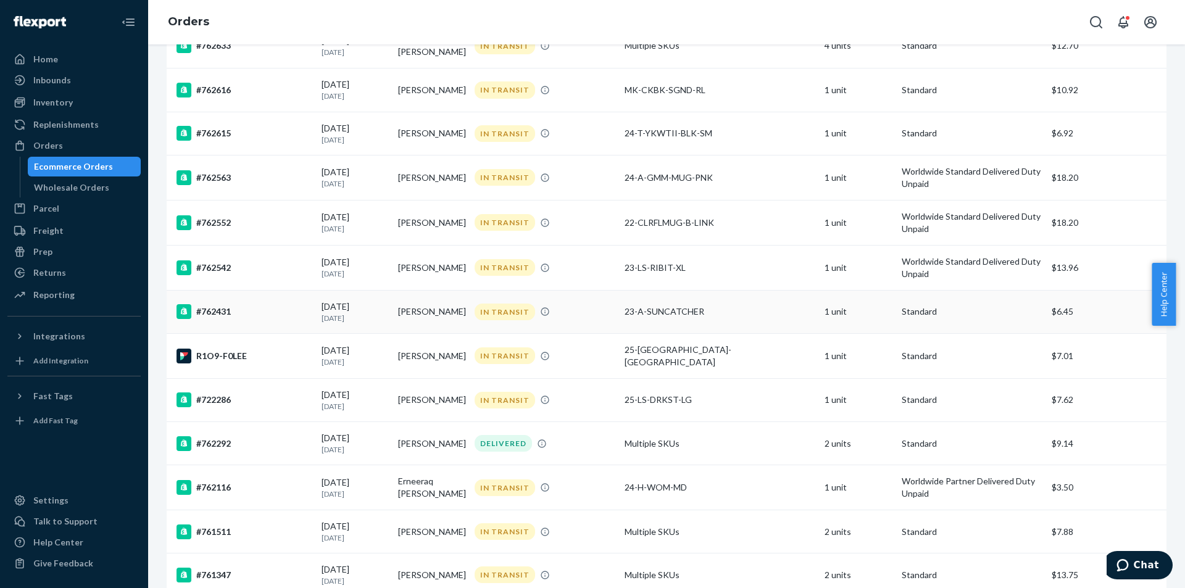
click at [450, 313] on td "[PERSON_NAME]" at bounding box center [431, 311] width 77 height 43
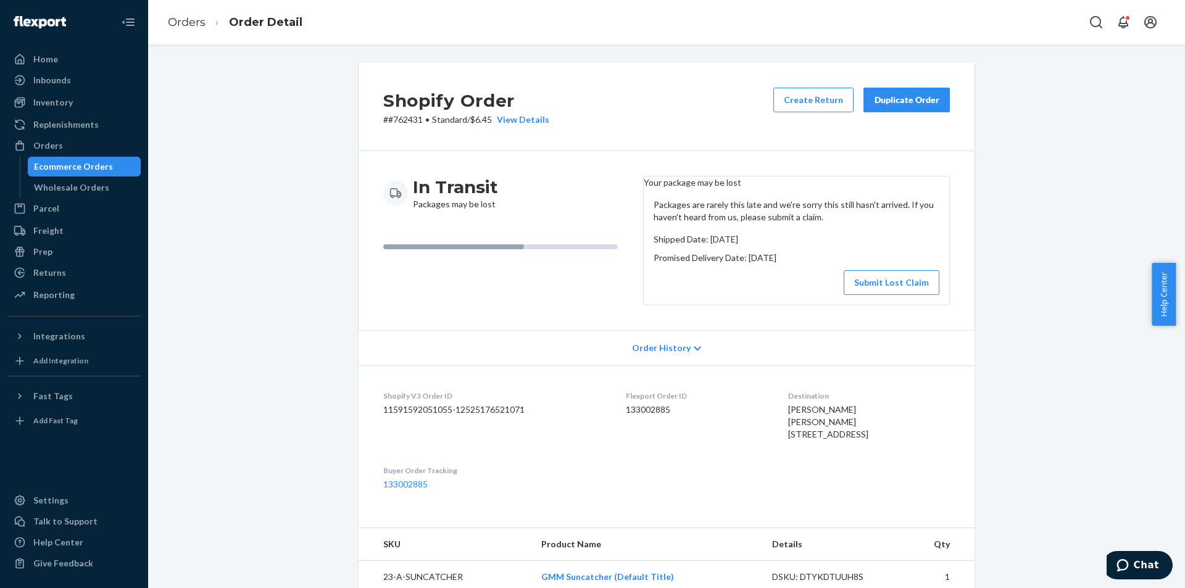
click at [412, 118] on p "# #762431 • Standard / $6.45 View Details" at bounding box center [466, 120] width 166 height 12
copy p "762431"
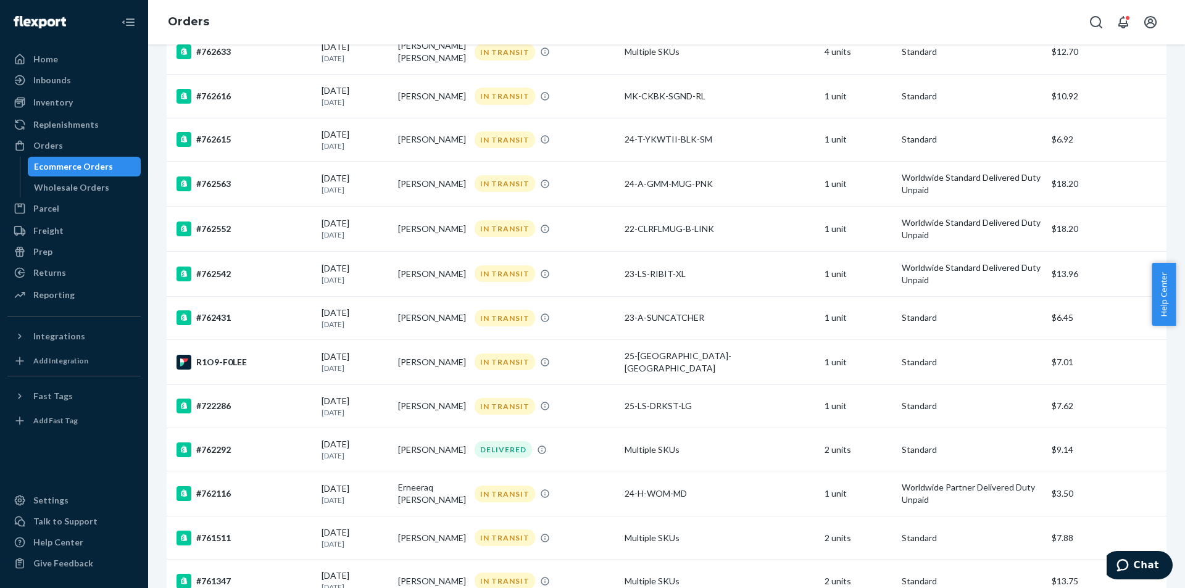
scroll to position [494, 0]
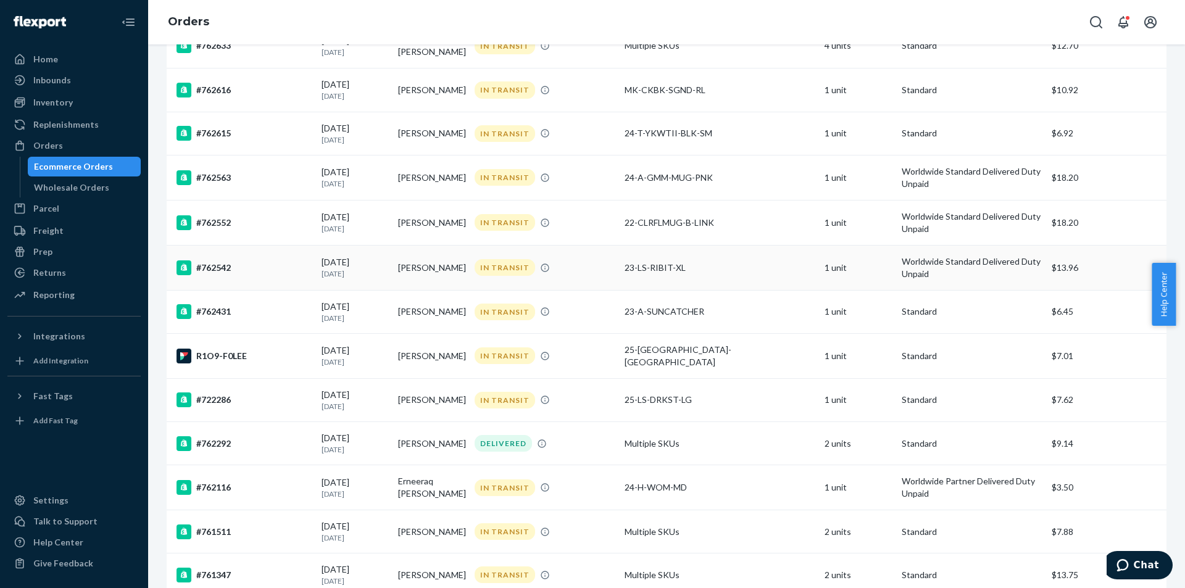
click at [397, 267] on td "[PERSON_NAME]" at bounding box center [431, 267] width 77 height 45
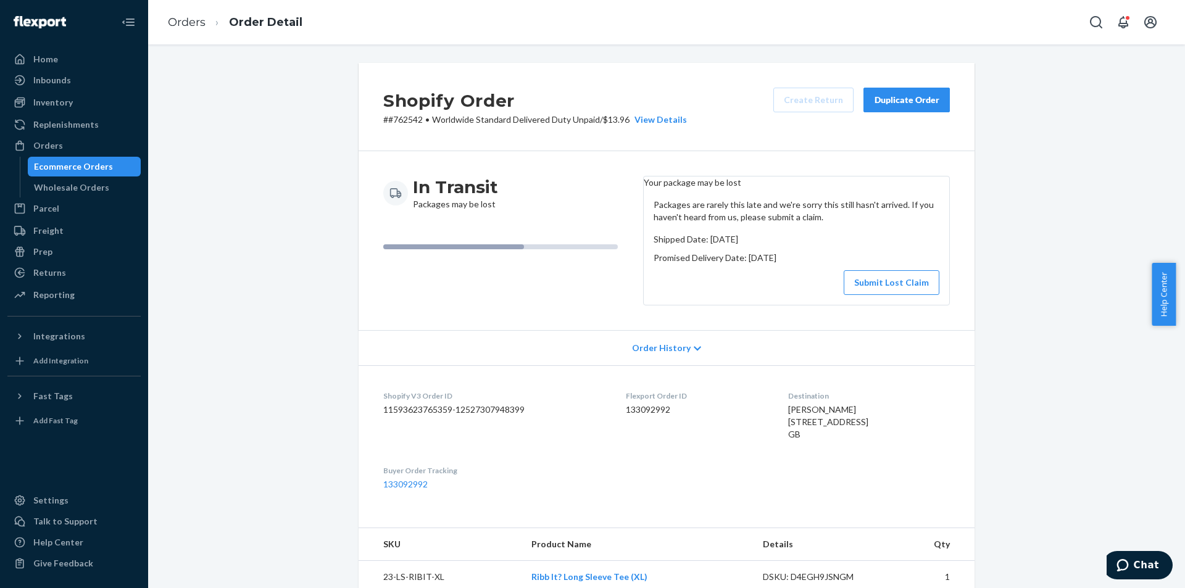
click at [402, 116] on p "# #762542 • Worldwide Standard Delivered Duty Unpaid / $13.96 View Details" at bounding box center [535, 120] width 304 height 12
copy p "762542"
click at [594, 179] on div "In Transit Packages may be lost" at bounding box center [508, 193] width 250 height 35
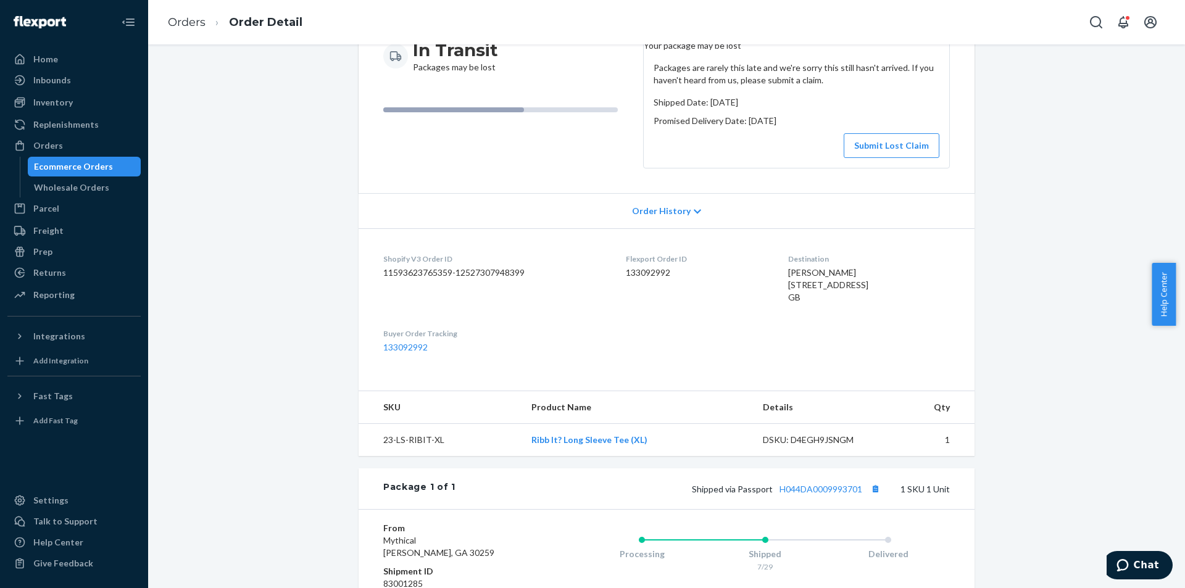
scroll to position [305, 0]
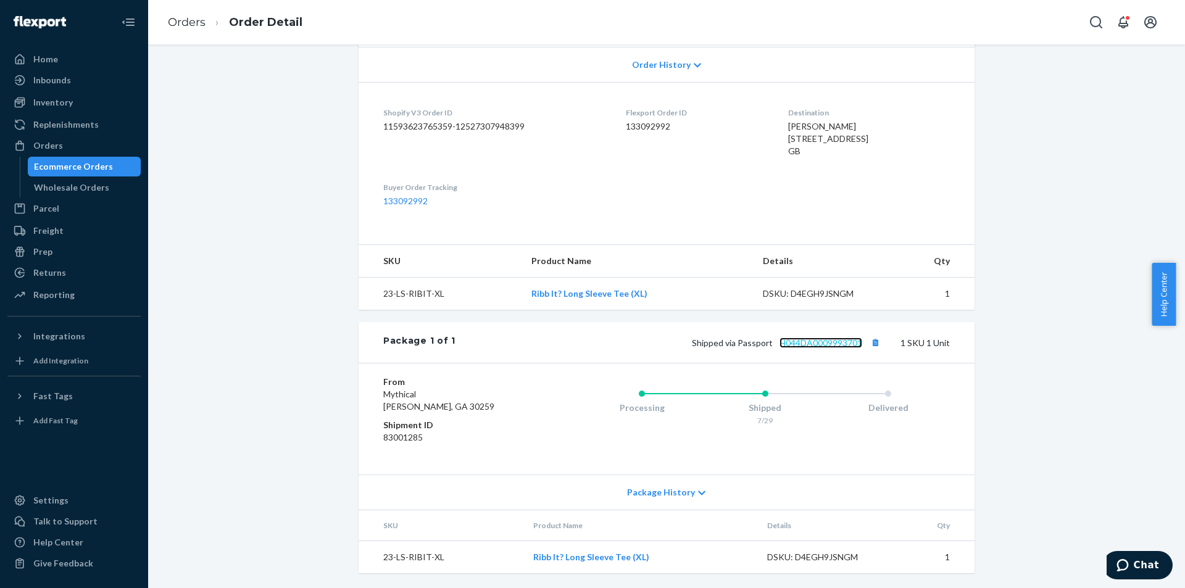
click at [830, 344] on link "H044DA0009993701" at bounding box center [820, 342] width 83 height 10
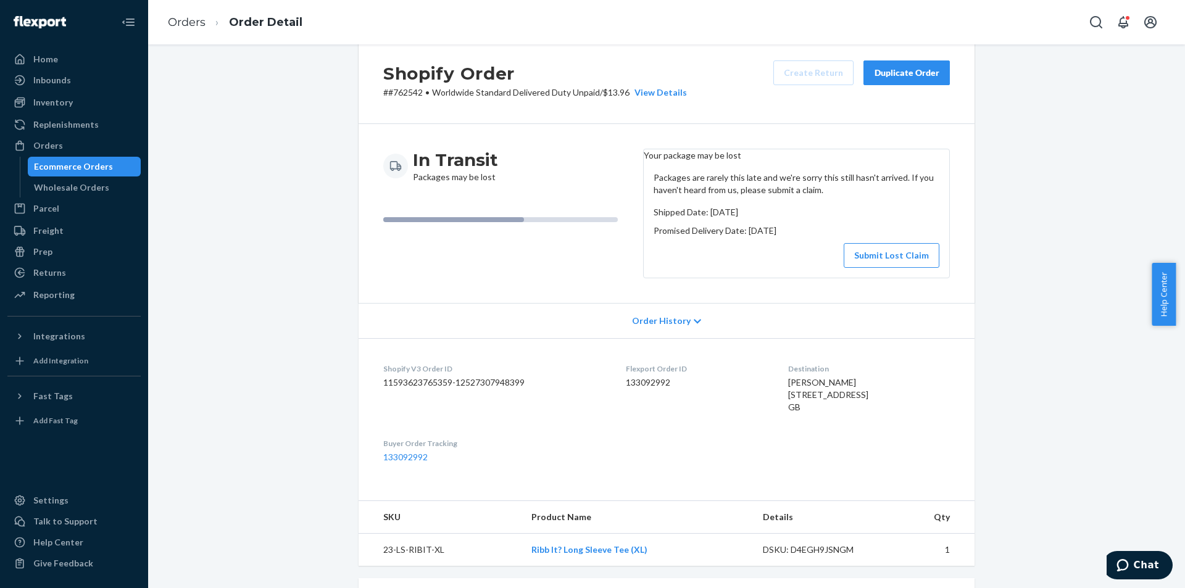
scroll to position [0, 0]
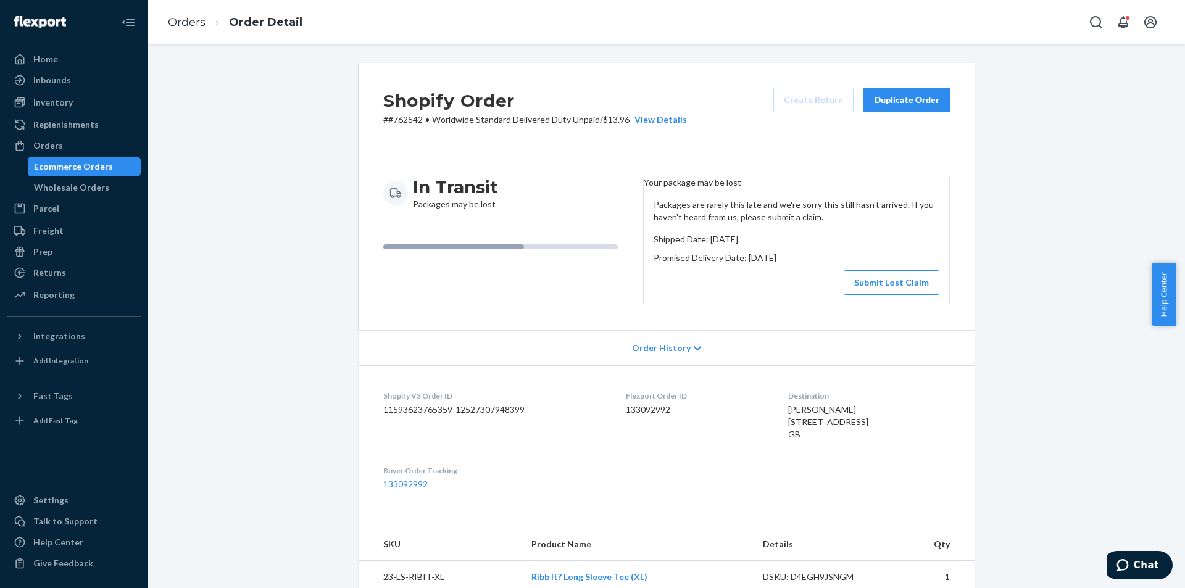
click at [243, 136] on div "Shopify Order # #762542 • Worldwide Standard Delivered Duty Unpaid / $13.96 Vie…" at bounding box center [666, 467] width 1018 height 808
